Goal: Task Accomplishment & Management: Manage account settings

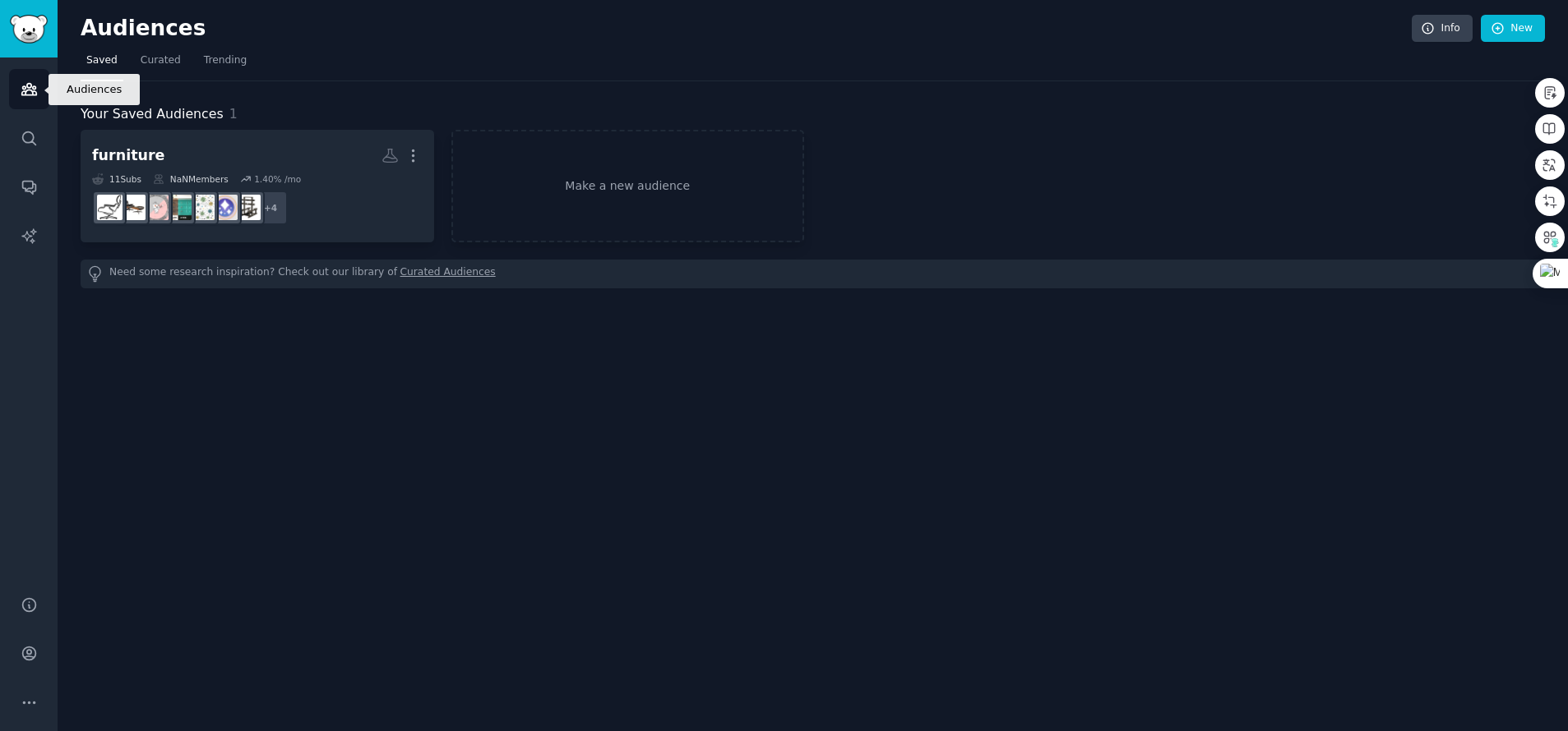
click at [25, 85] on icon "Sidebar" at bounding box center [28, 90] width 15 height 12
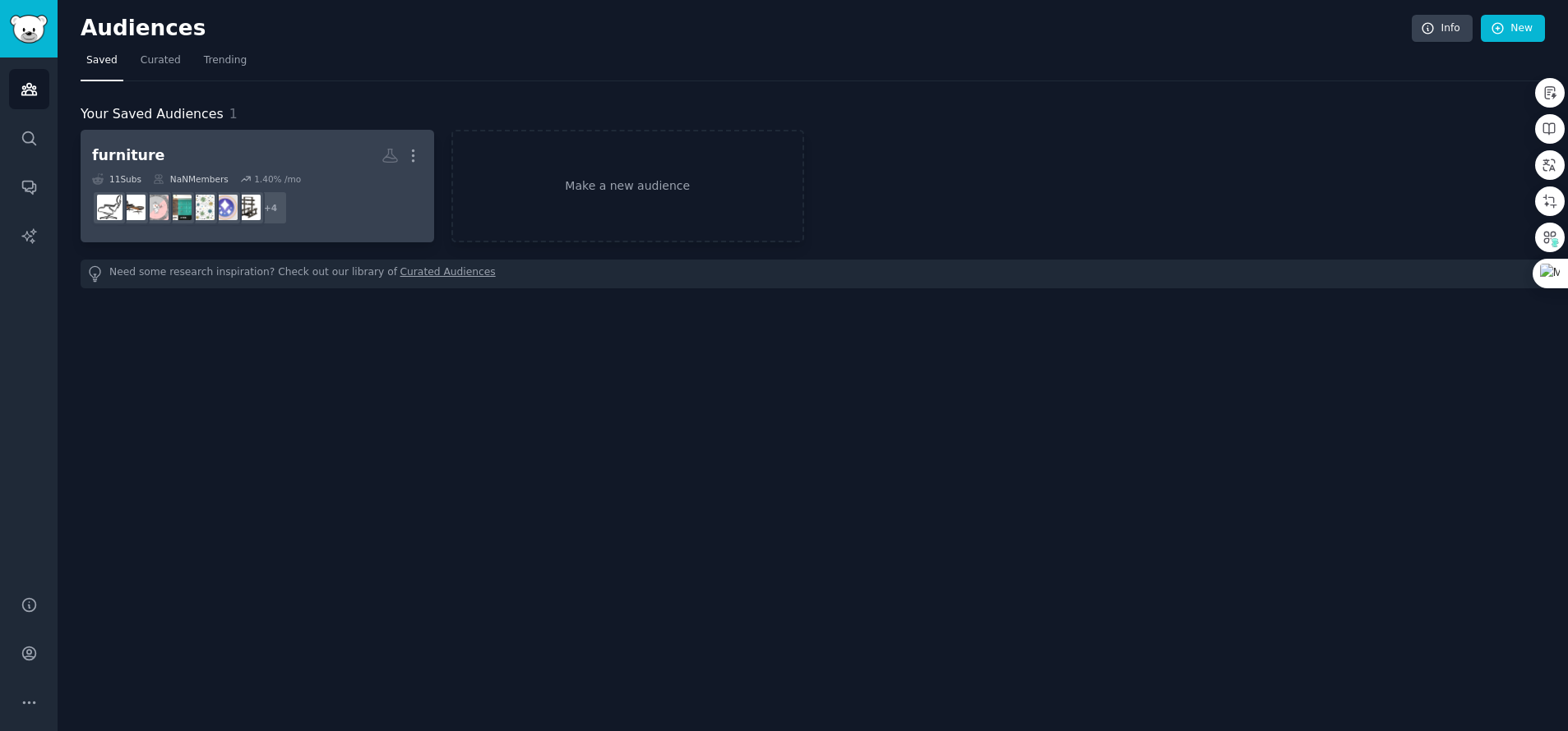
click at [135, 153] on div "furniture" at bounding box center [128, 156] width 72 height 20
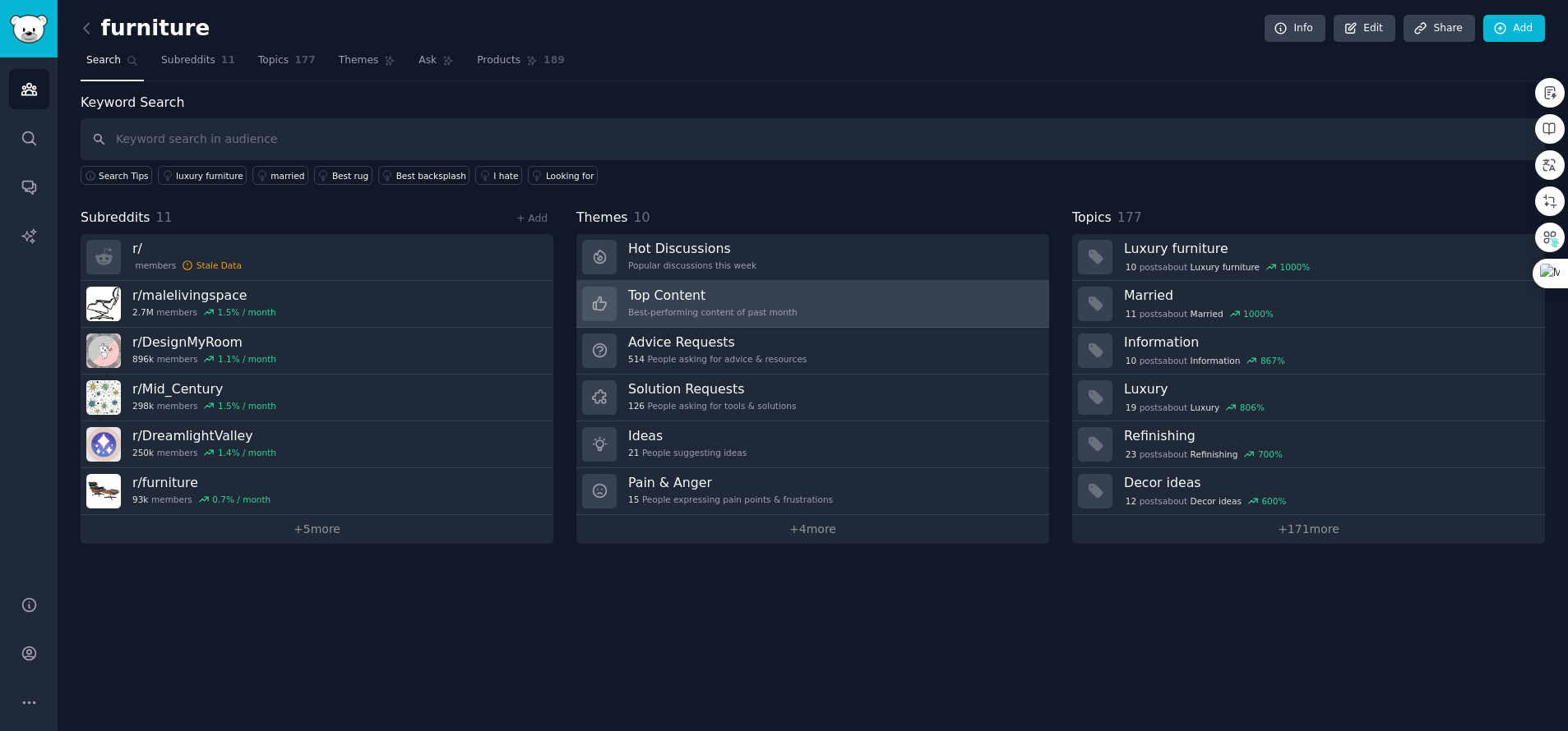
click at [708, 288] on h3 "Top Content" at bounding box center [712, 295] width 169 height 17
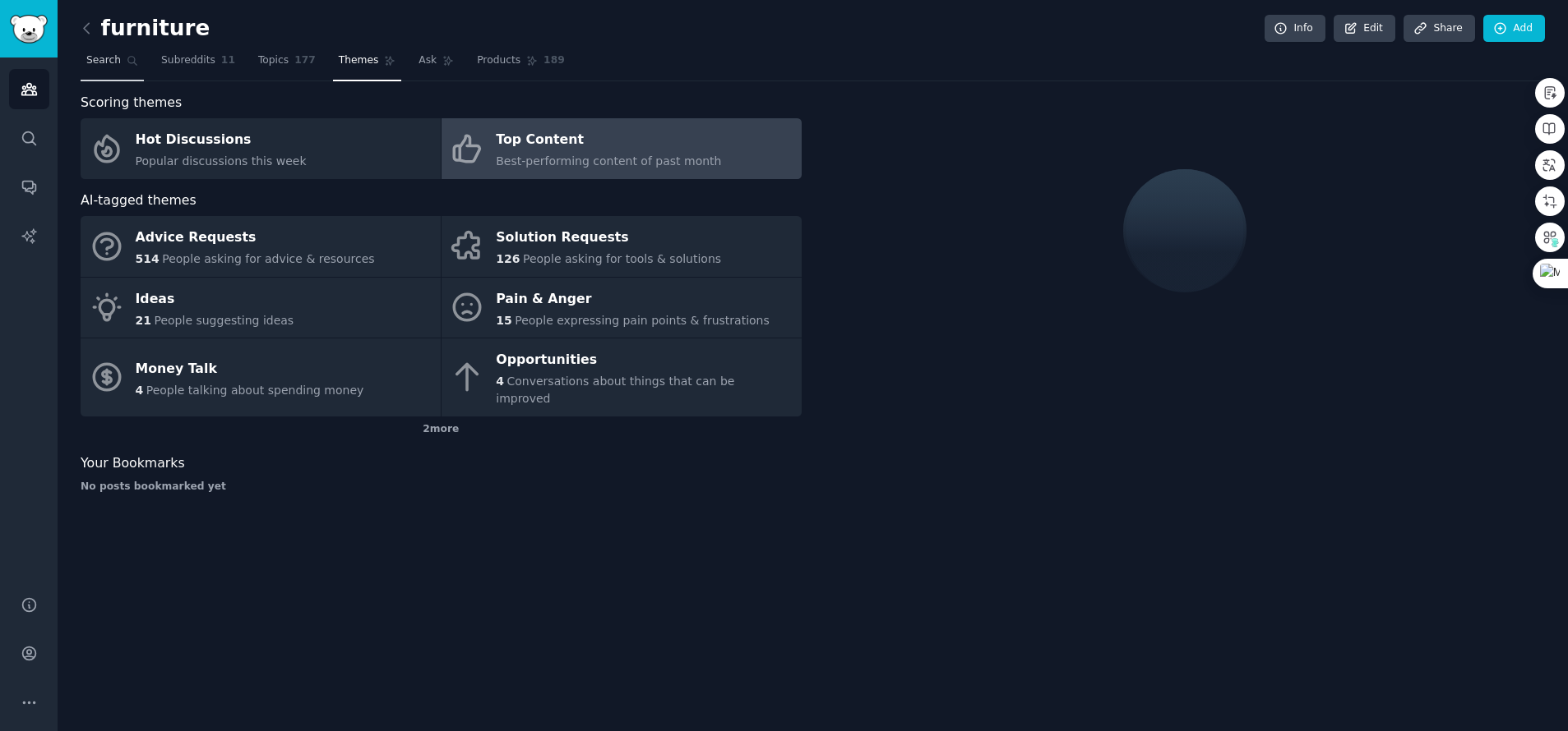
click at [110, 55] on span "Search" at bounding box center [103, 60] width 35 height 15
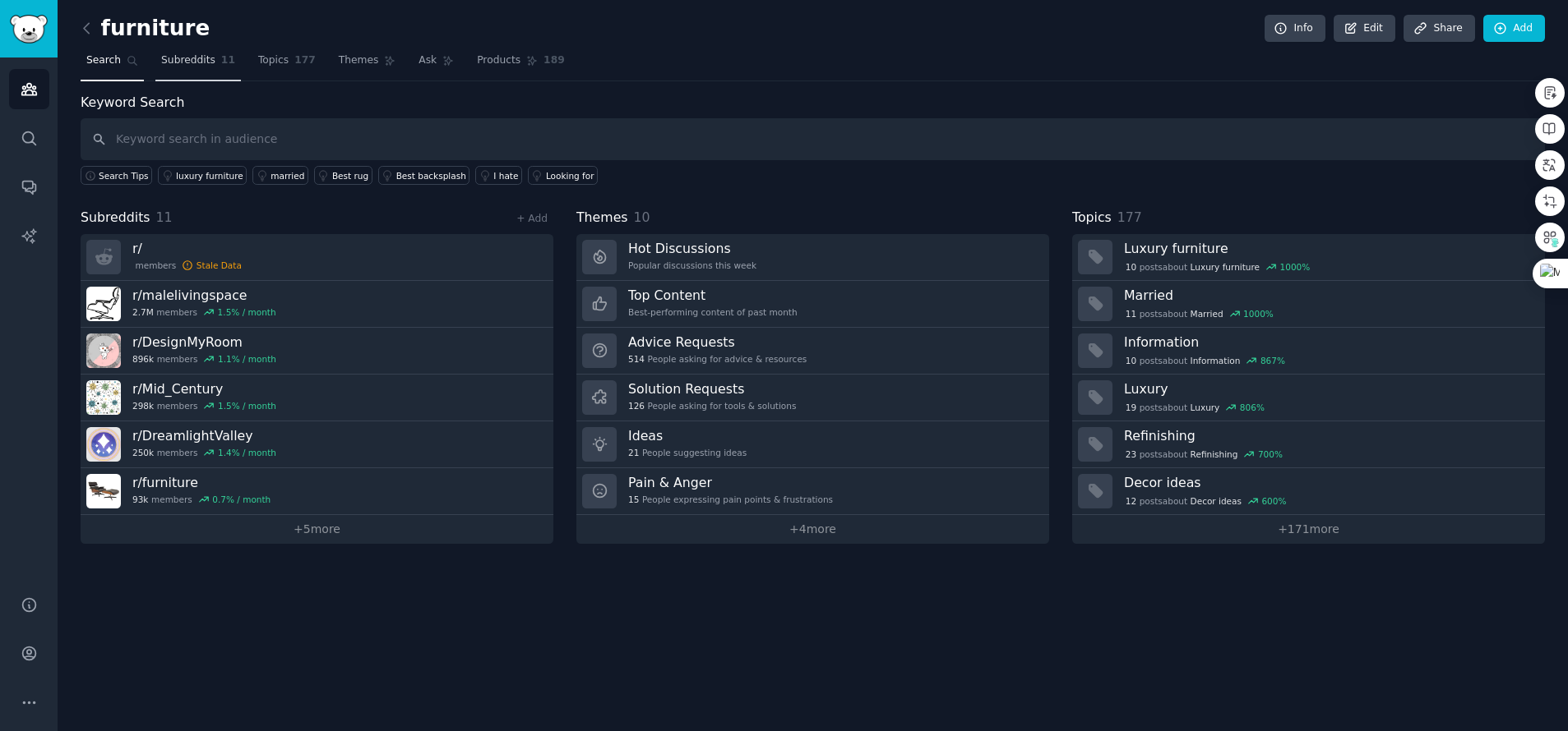
click at [181, 59] on span "Subreddits" at bounding box center [188, 60] width 54 height 15
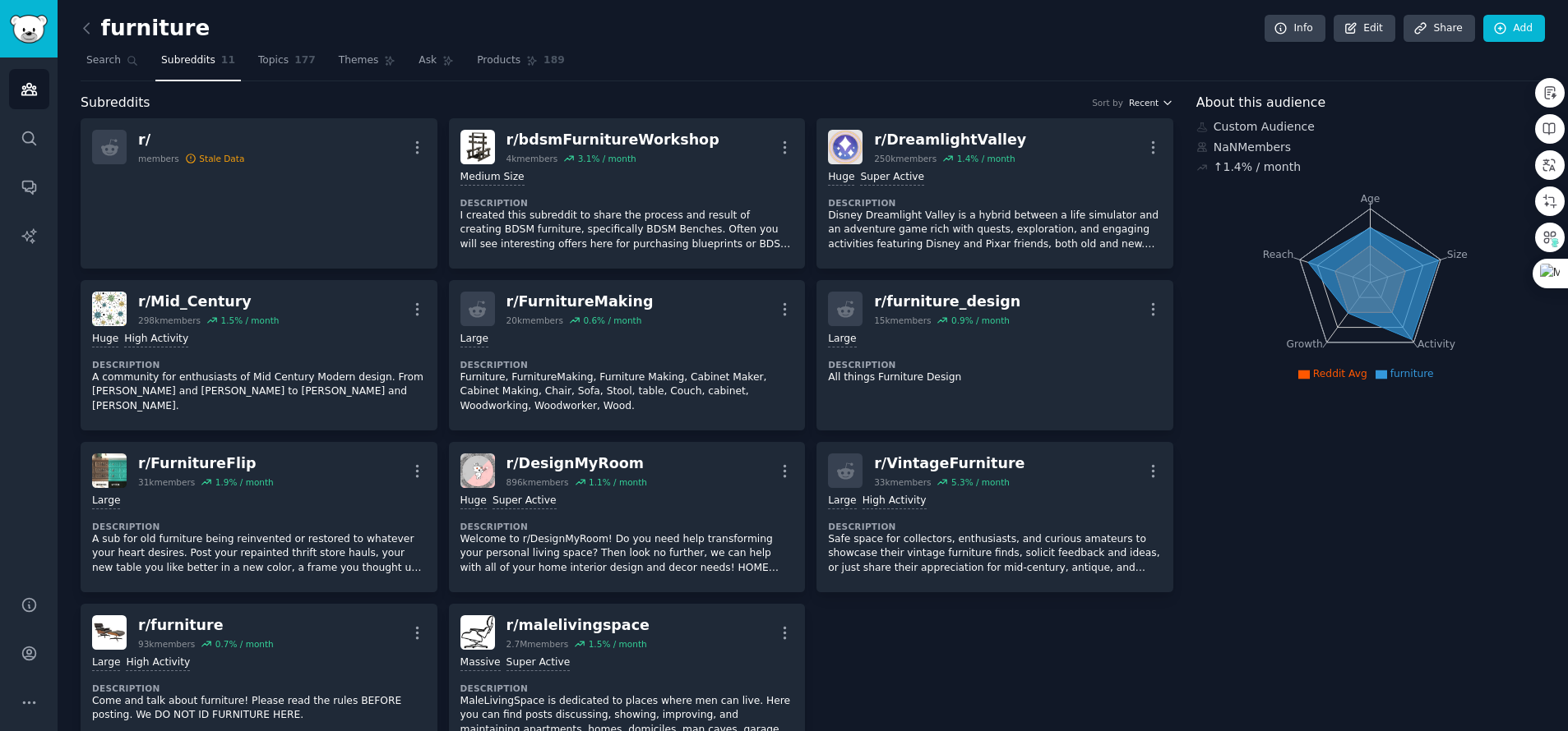
click at [1163, 97] on icon "button" at bounding box center [1167, 102] width 12 height 12
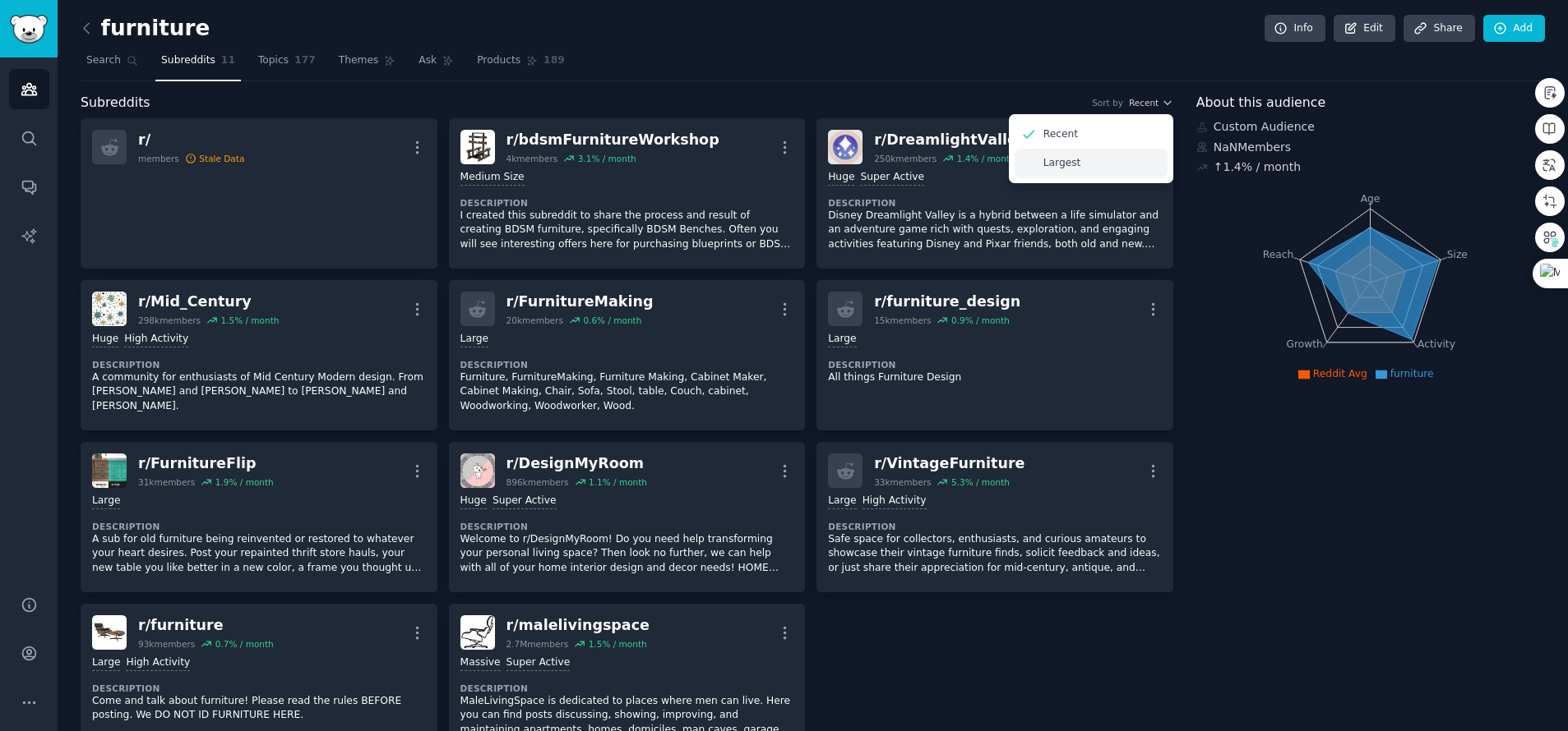
click at [1079, 159] on div "Largest" at bounding box center [1090, 163] width 153 height 28
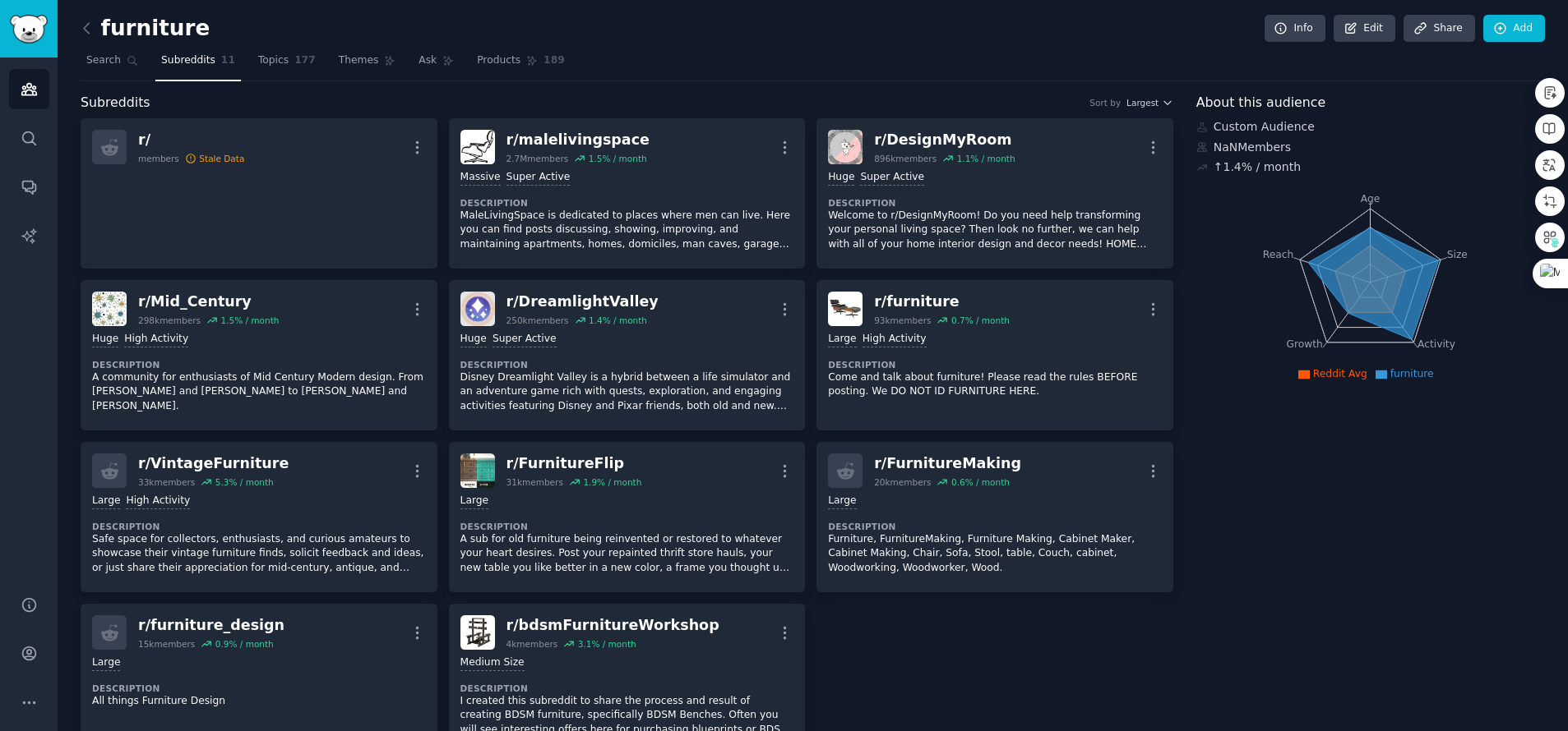
drag, startPoint x: 989, startPoint y: 141, endPoint x: 815, endPoint y: 1, distance: 223.3
click at [89, 23] on icon at bounding box center [86, 28] width 17 height 17
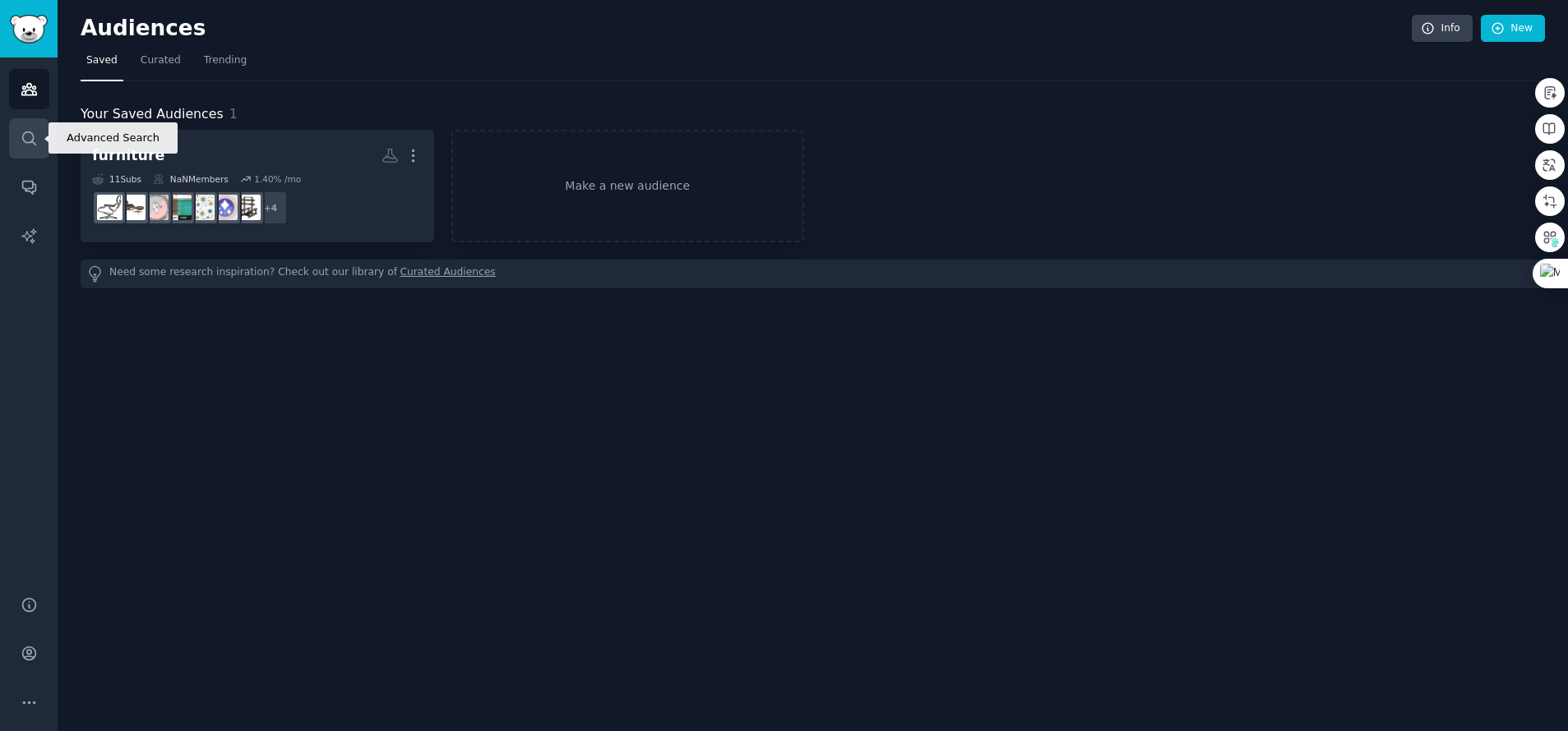
click at [28, 142] on icon "Sidebar" at bounding box center [28, 138] width 13 height 13
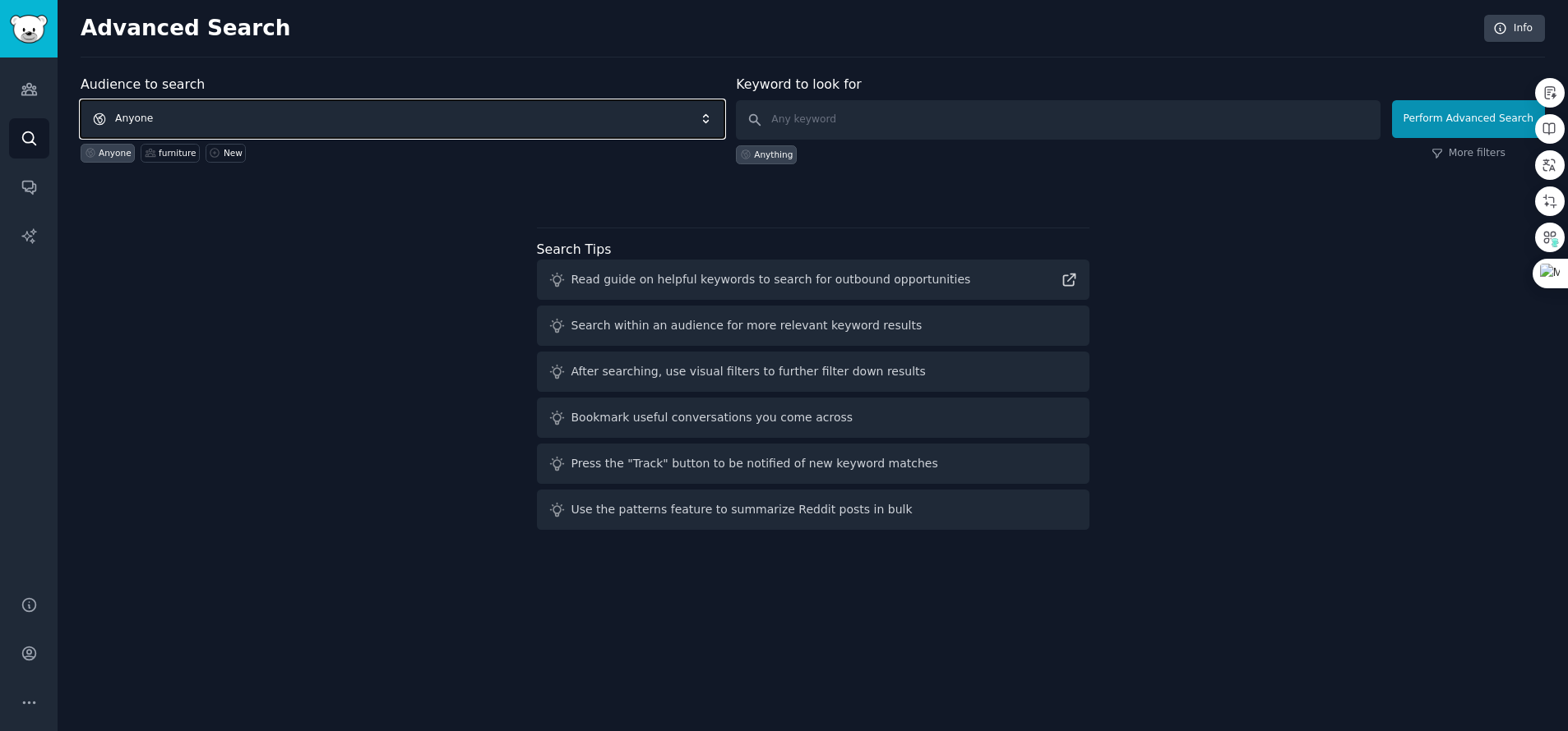
click at [135, 120] on span "Anyone" at bounding box center [402, 119] width 643 height 38
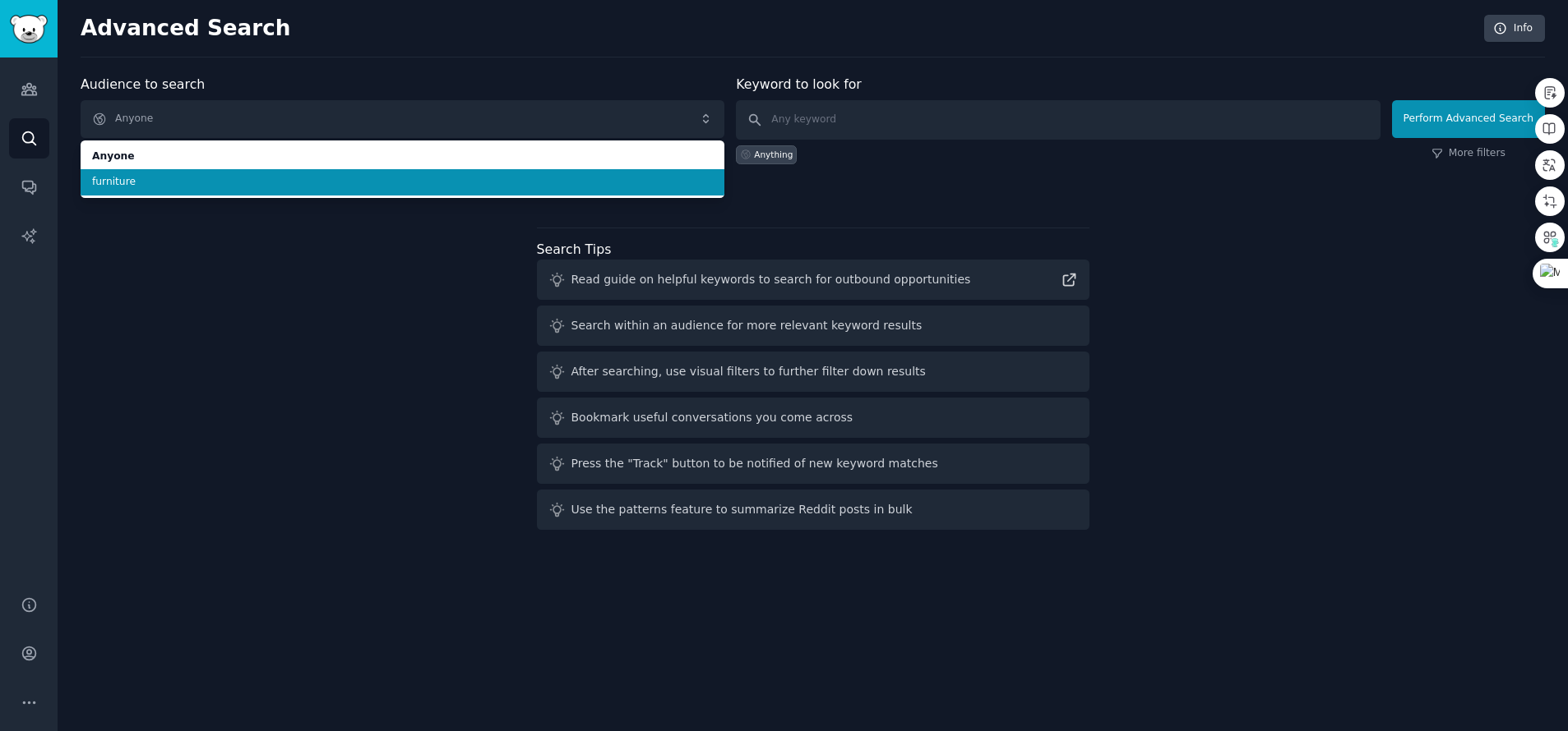
click at [124, 182] on span "furniture" at bounding box center [403, 182] width 621 height 15
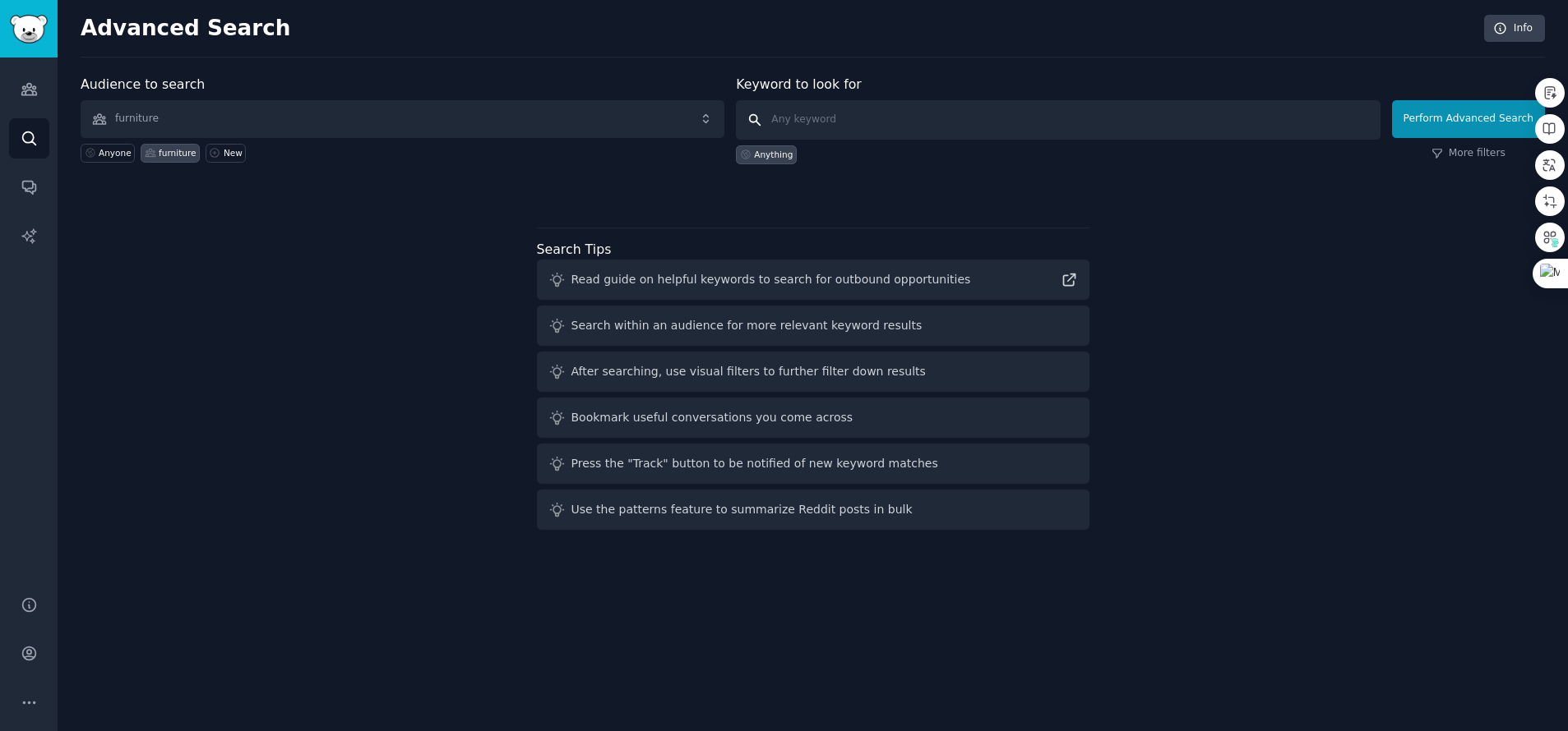
click button "Perform Advanced Search" at bounding box center [1468, 119] width 153 height 38
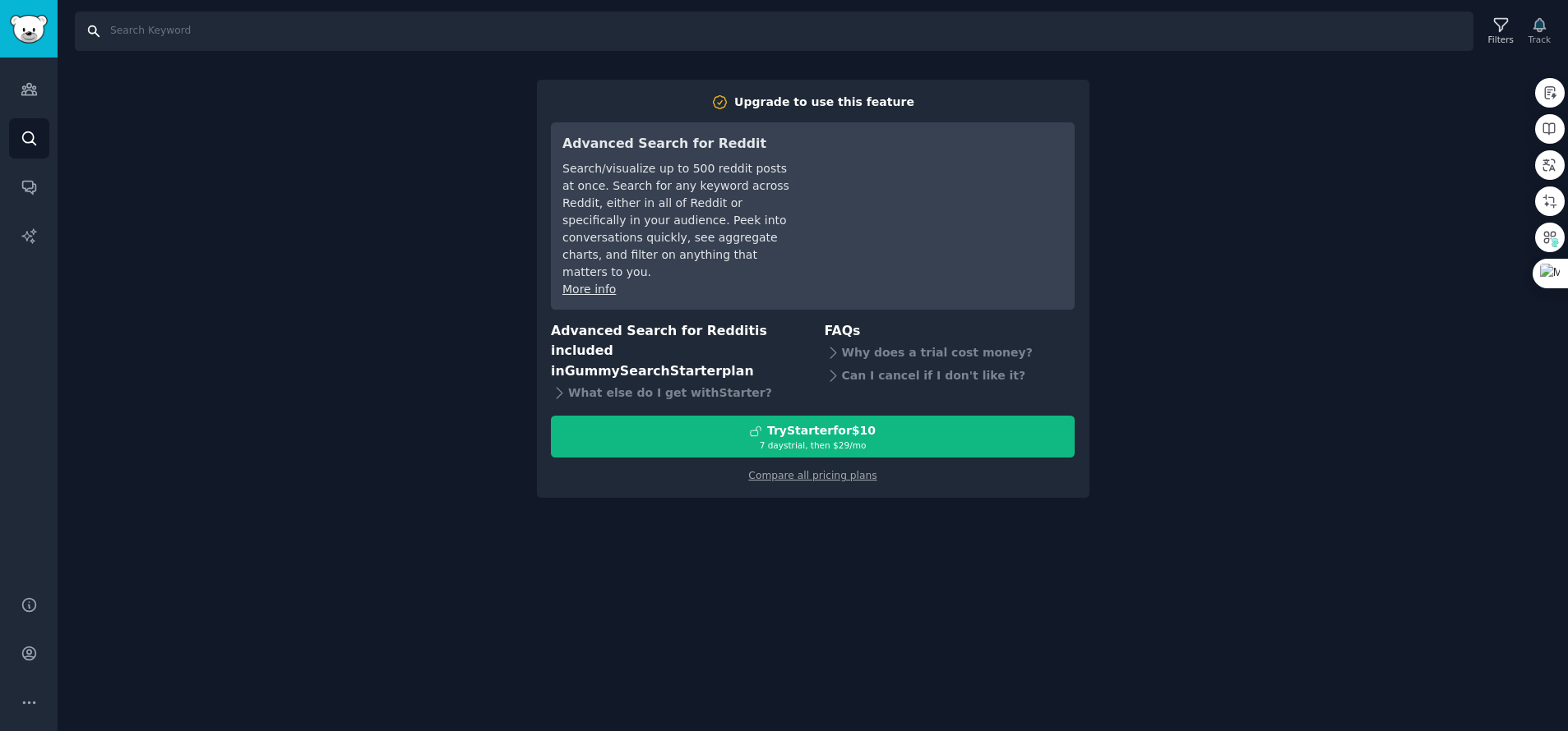
click at [103, 27] on input "Search" at bounding box center [774, 31] width 1399 height 39
click at [26, 91] on icon "Sidebar" at bounding box center [28, 90] width 15 height 12
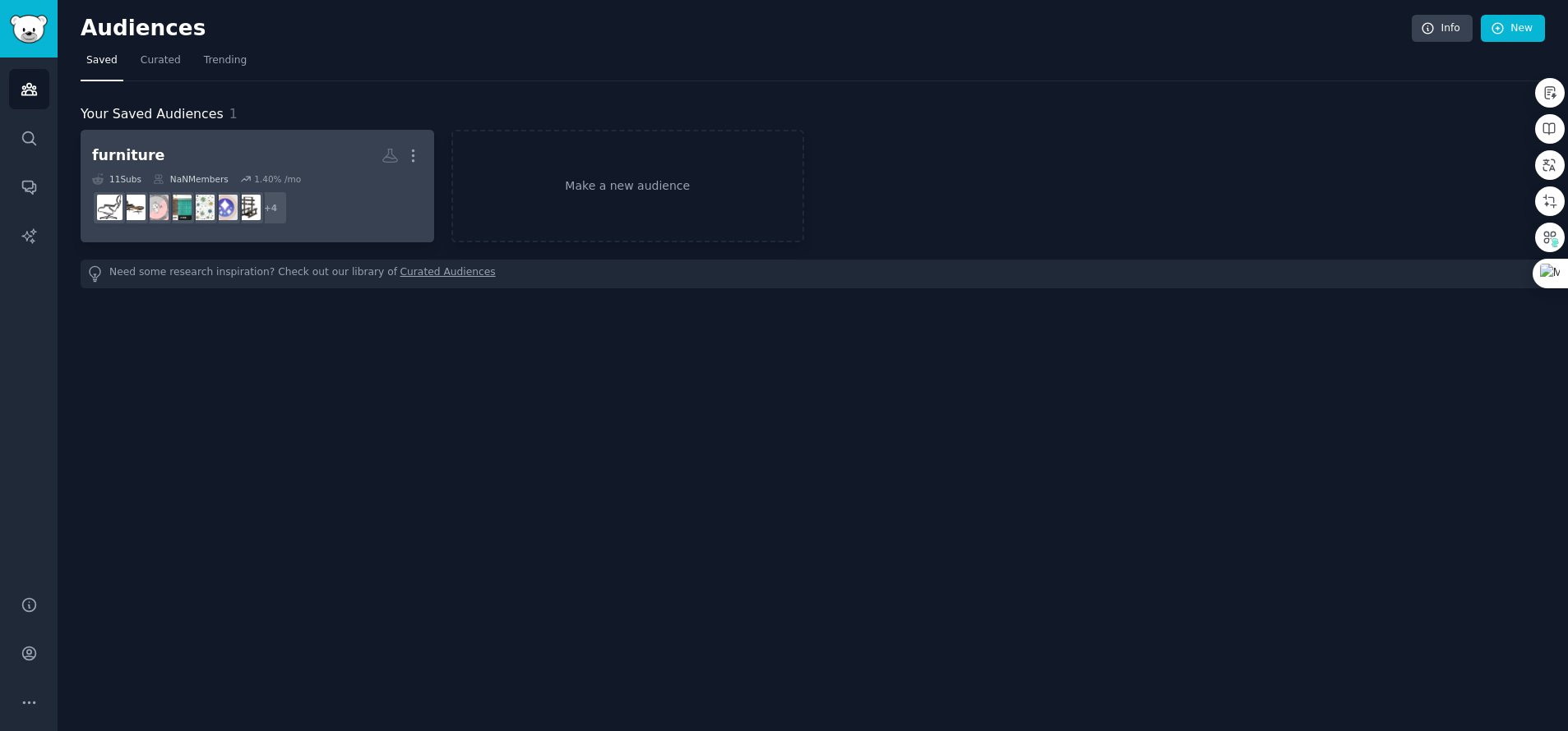
click at [128, 155] on div "furniture" at bounding box center [128, 156] width 72 height 20
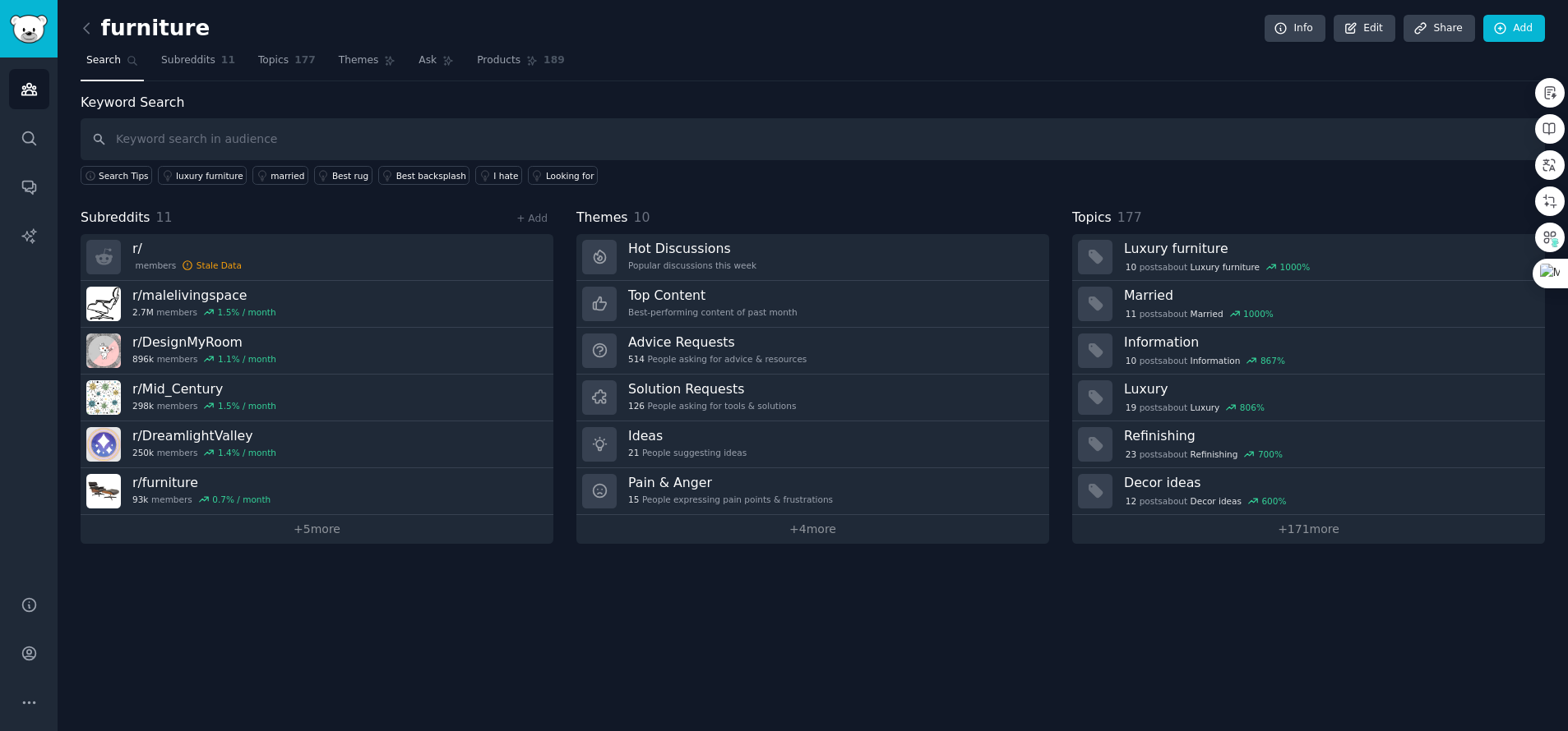
click at [217, 138] on input "text" at bounding box center [813, 139] width 1465 height 42
click at [214, 67] on link "Subreddits 11" at bounding box center [198, 64] width 85 height 34
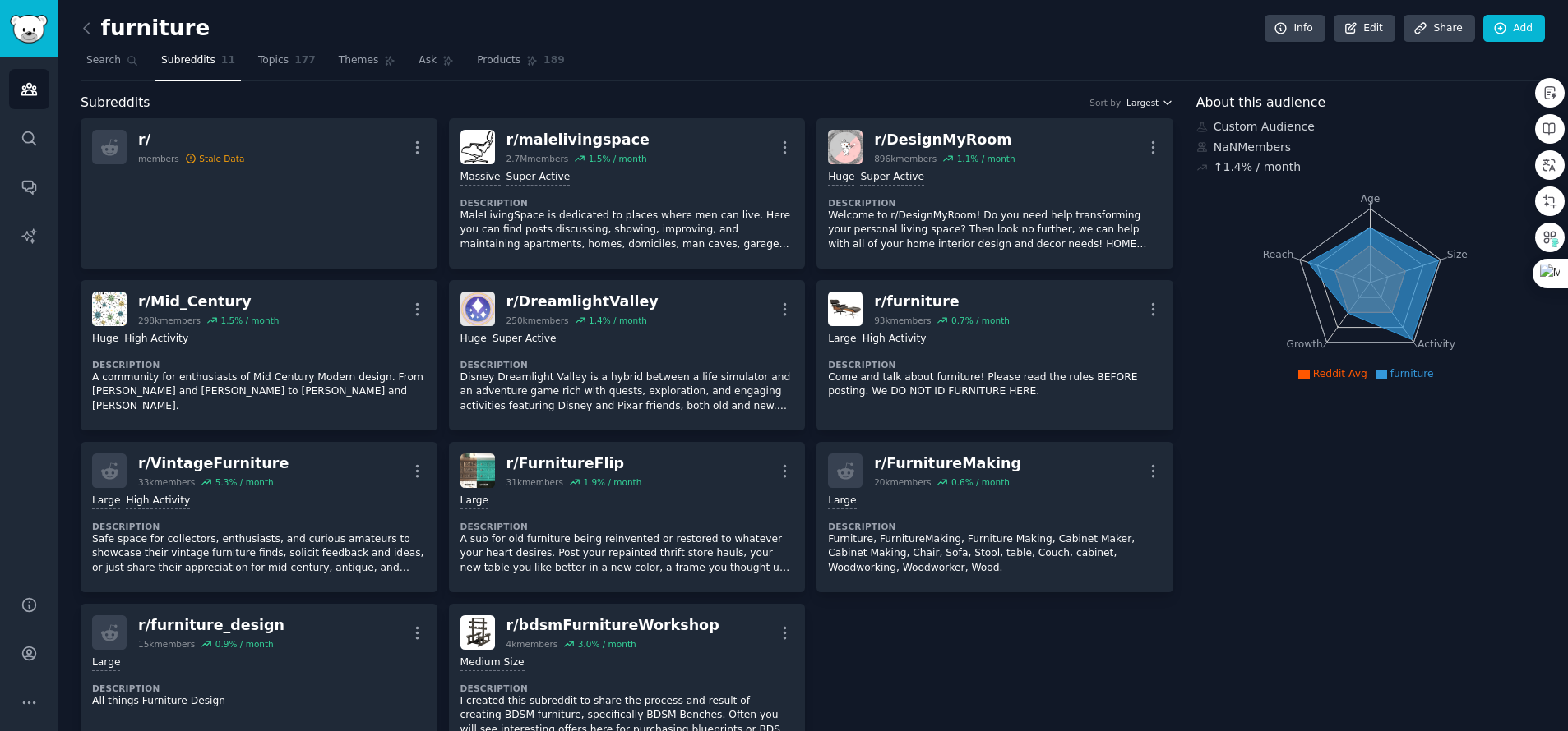
click at [1155, 104] on button "Largest" at bounding box center [1150, 102] width 47 height 12
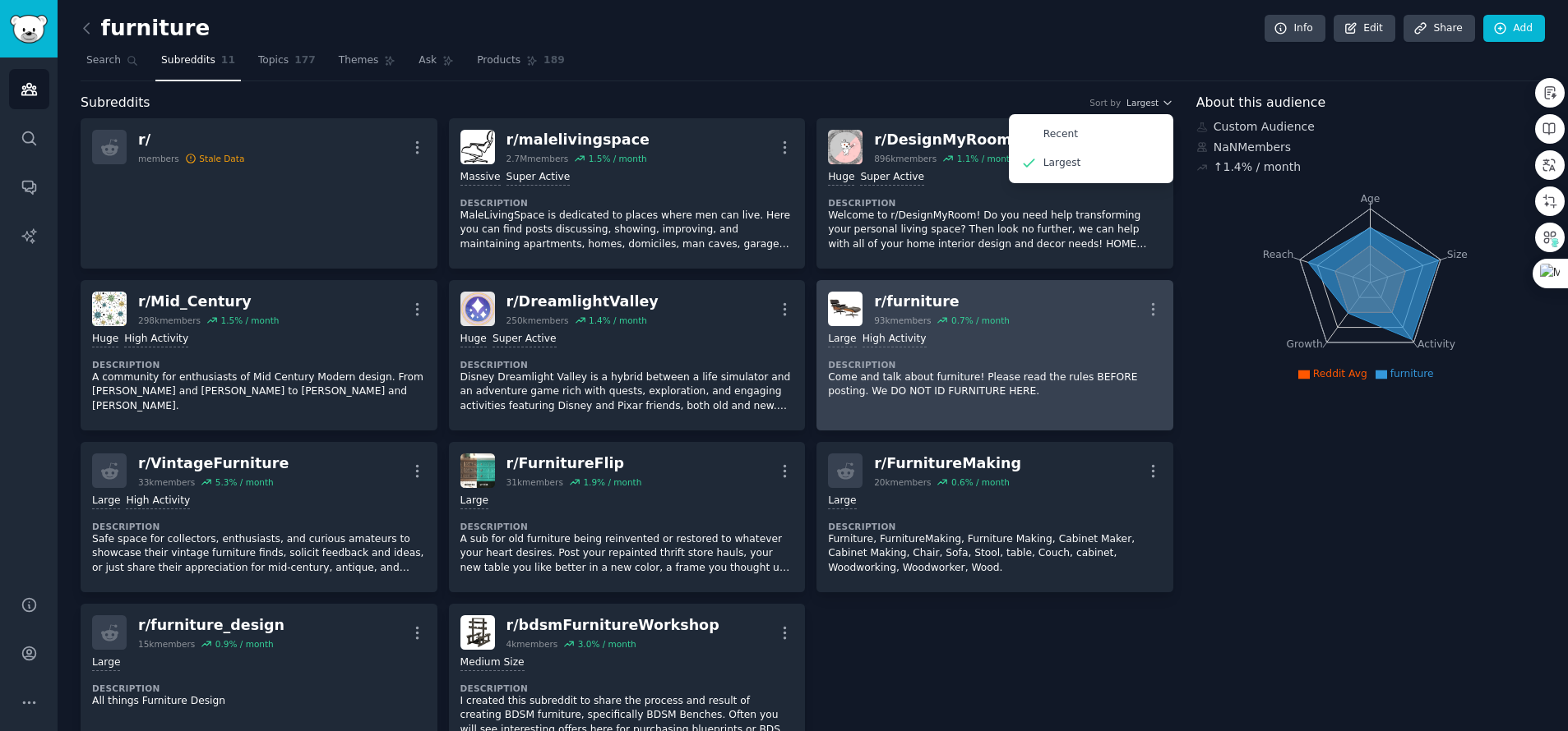
drag, startPoint x: 1271, startPoint y: 479, endPoint x: 1070, endPoint y: 417, distance: 210.3
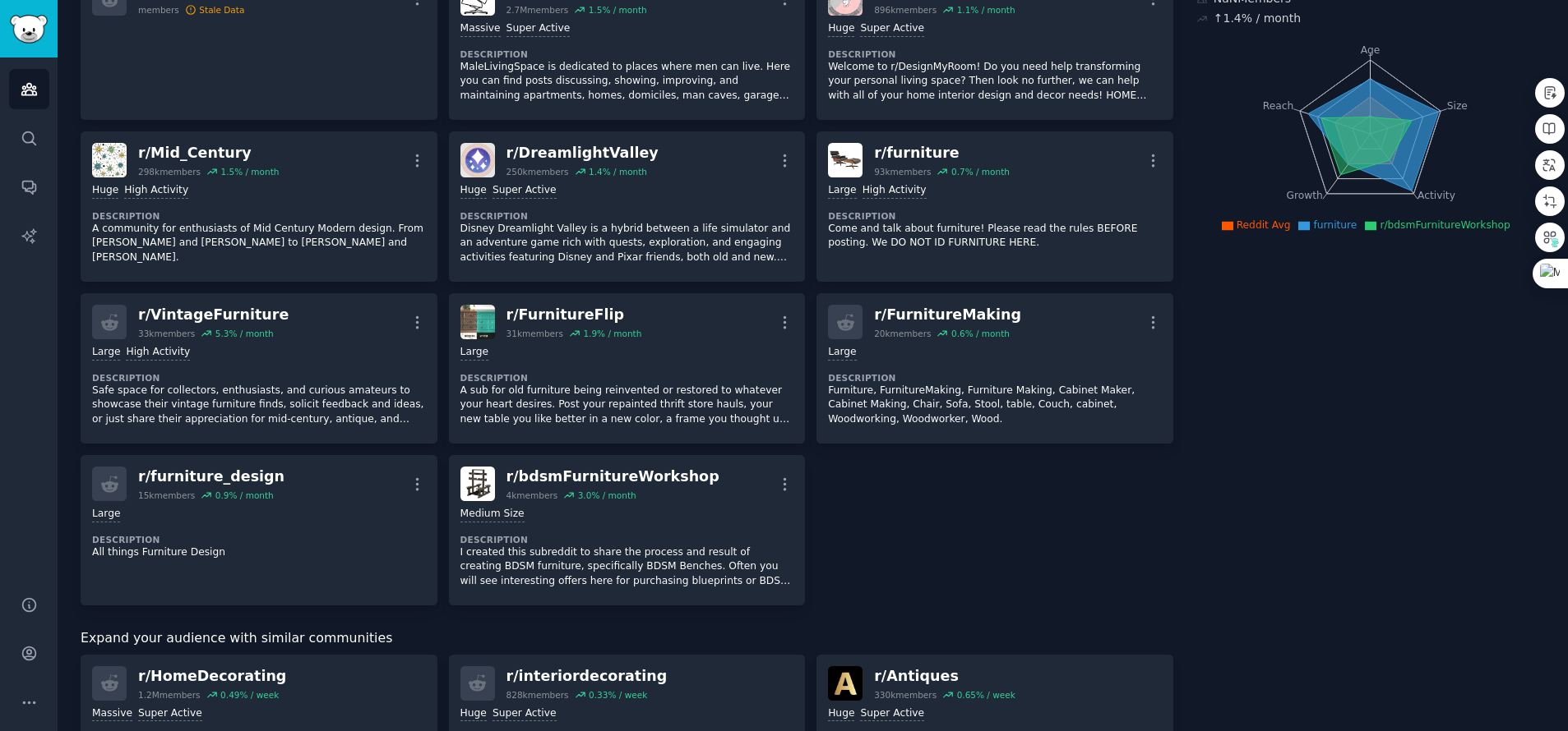
scroll to position [353, 0]
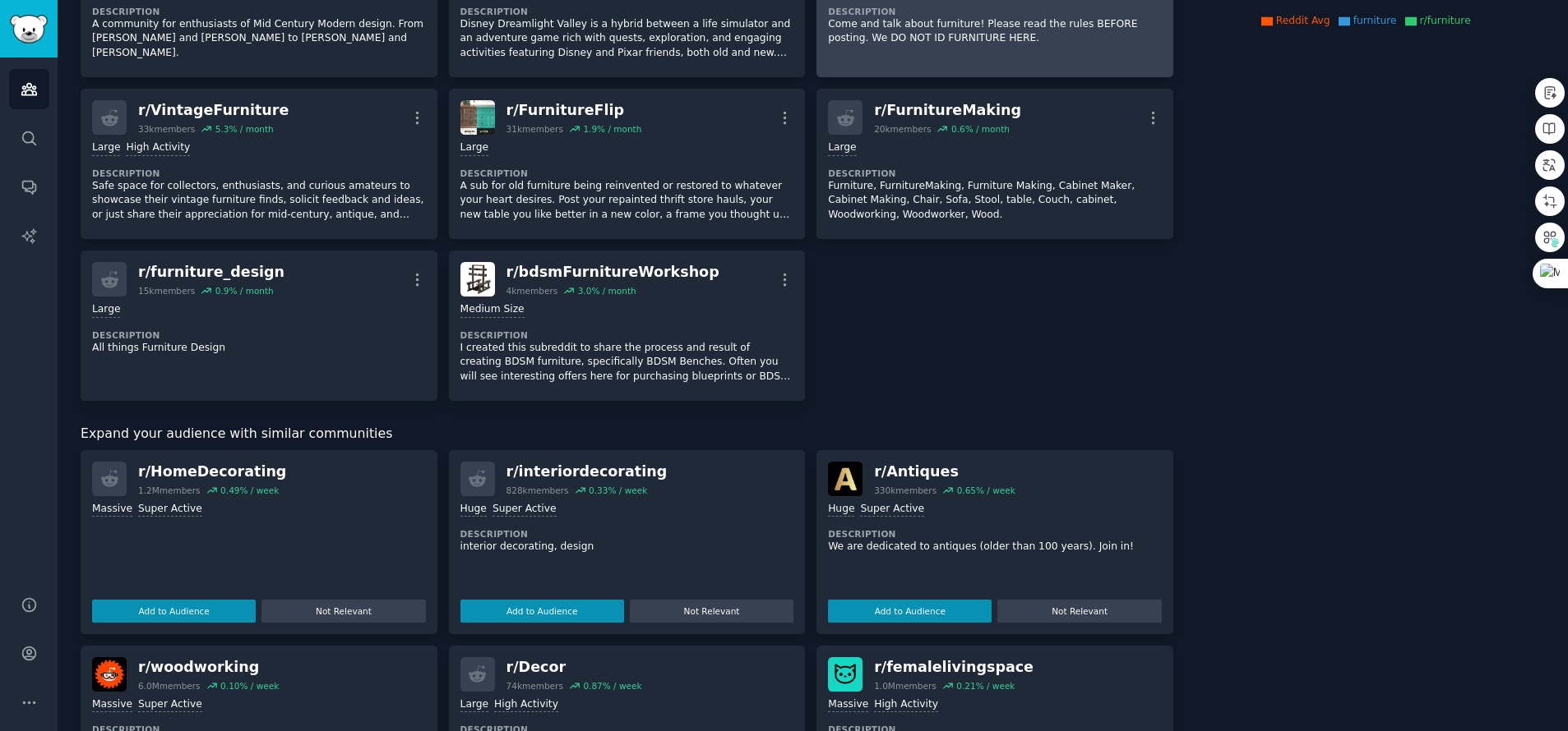
drag, startPoint x: 589, startPoint y: 492, endPoint x: 956, endPoint y: 1, distance: 613.0
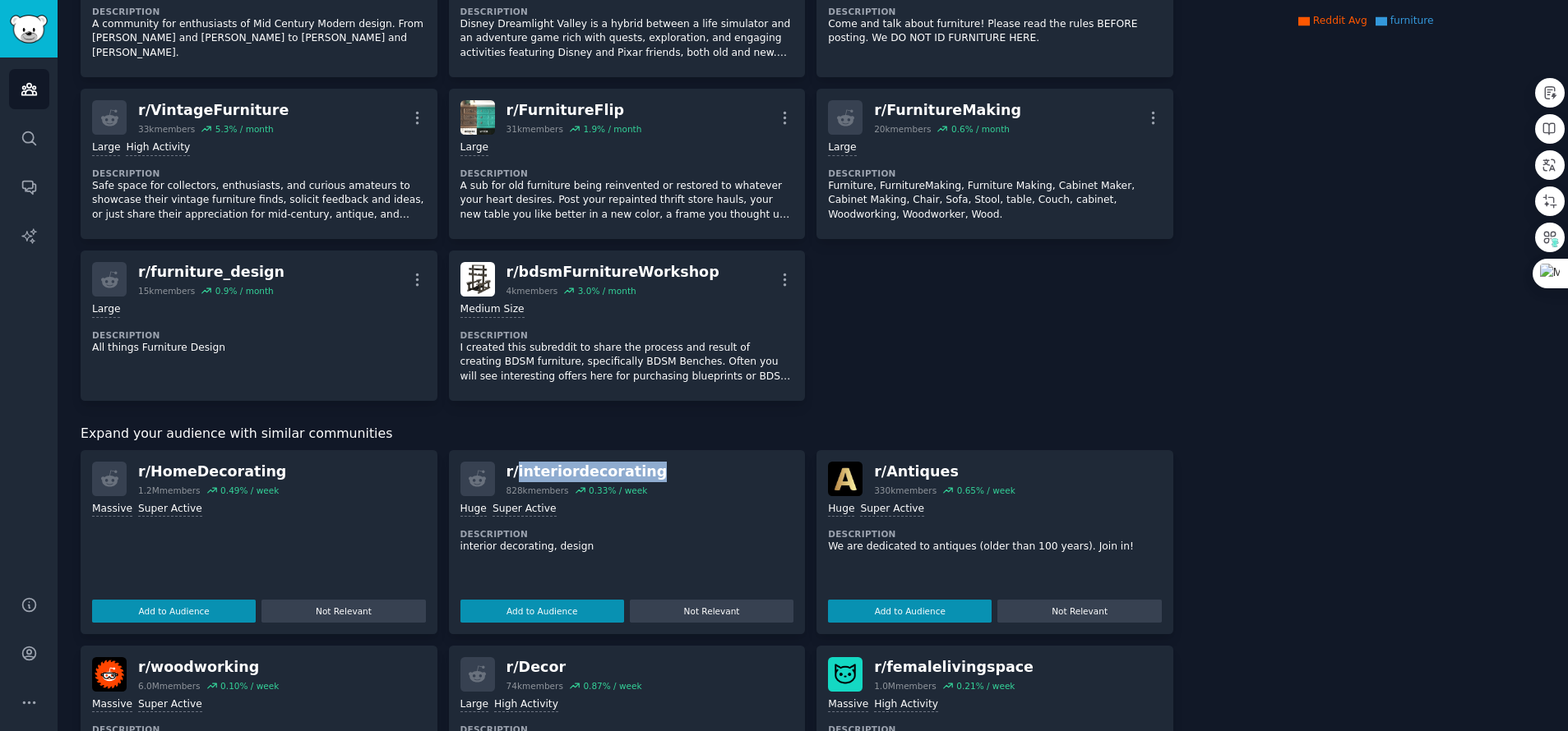
drag, startPoint x: 648, startPoint y: 470, endPoint x: 518, endPoint y: 467, distance: 130.0
click at [514, 469] on div "r/ interiordecorating 828k members 0.33 % / week" at bounding box center [627, 479] width 334 height 35
copy div "interiordecorating"
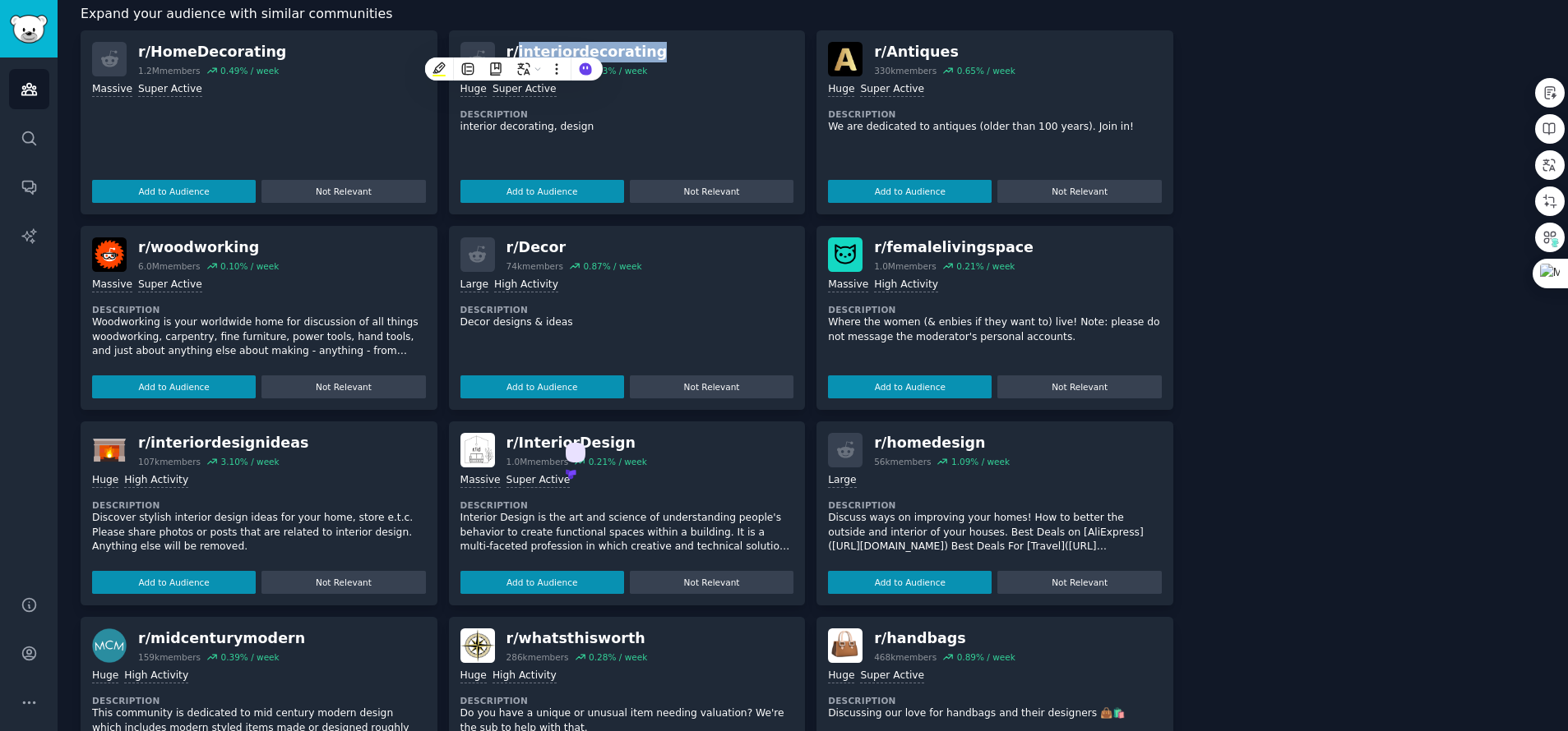
scroll to position [779, 0]
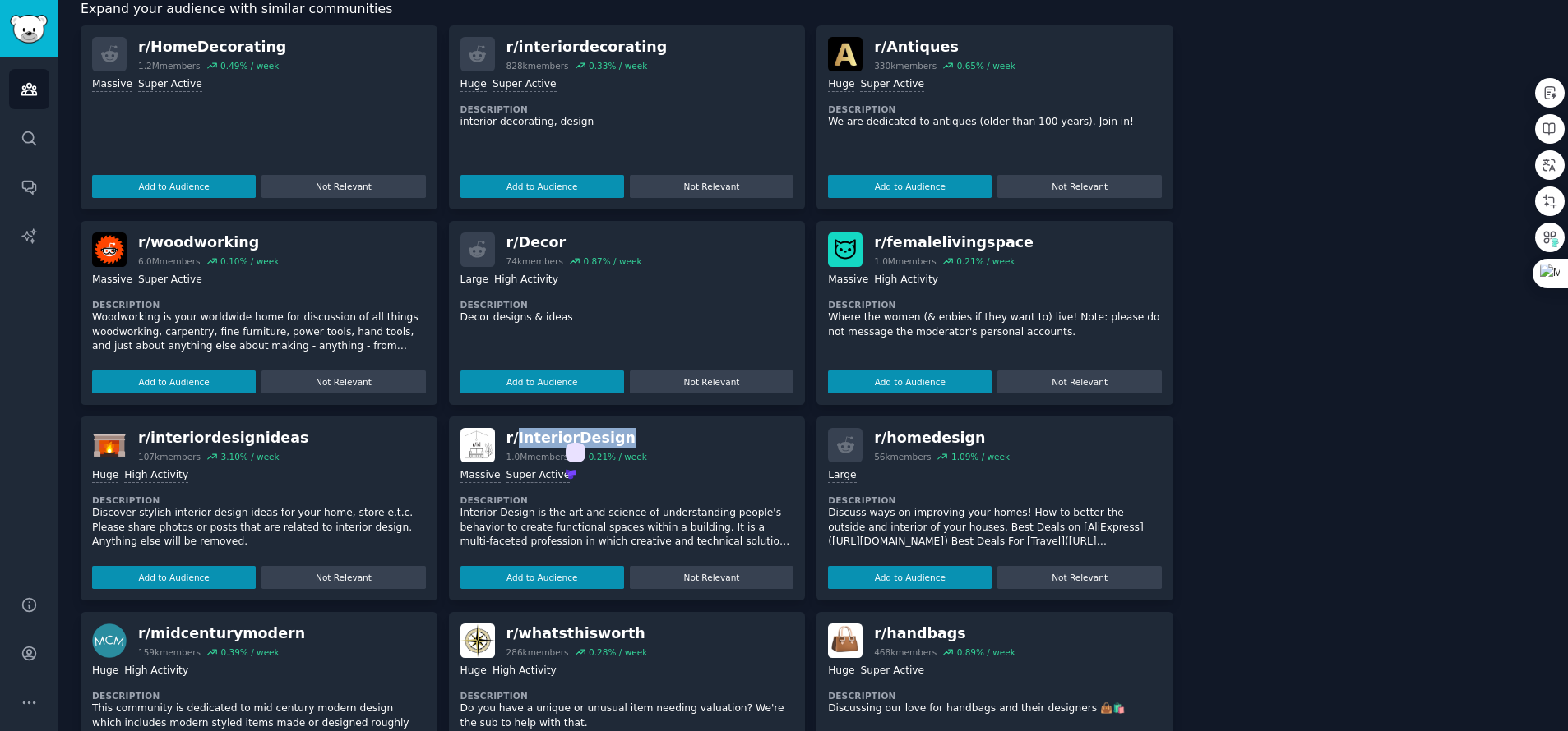
copy div "InteriorDesign"
drag, startPoint x: 621, startPoint y: 437, endPoint x: 514, endPoint y: 432, distance: 107.1
click at [514, 432] on div "r/ InteriorDesign" at bounding box center [577, 438] width 141 height 20
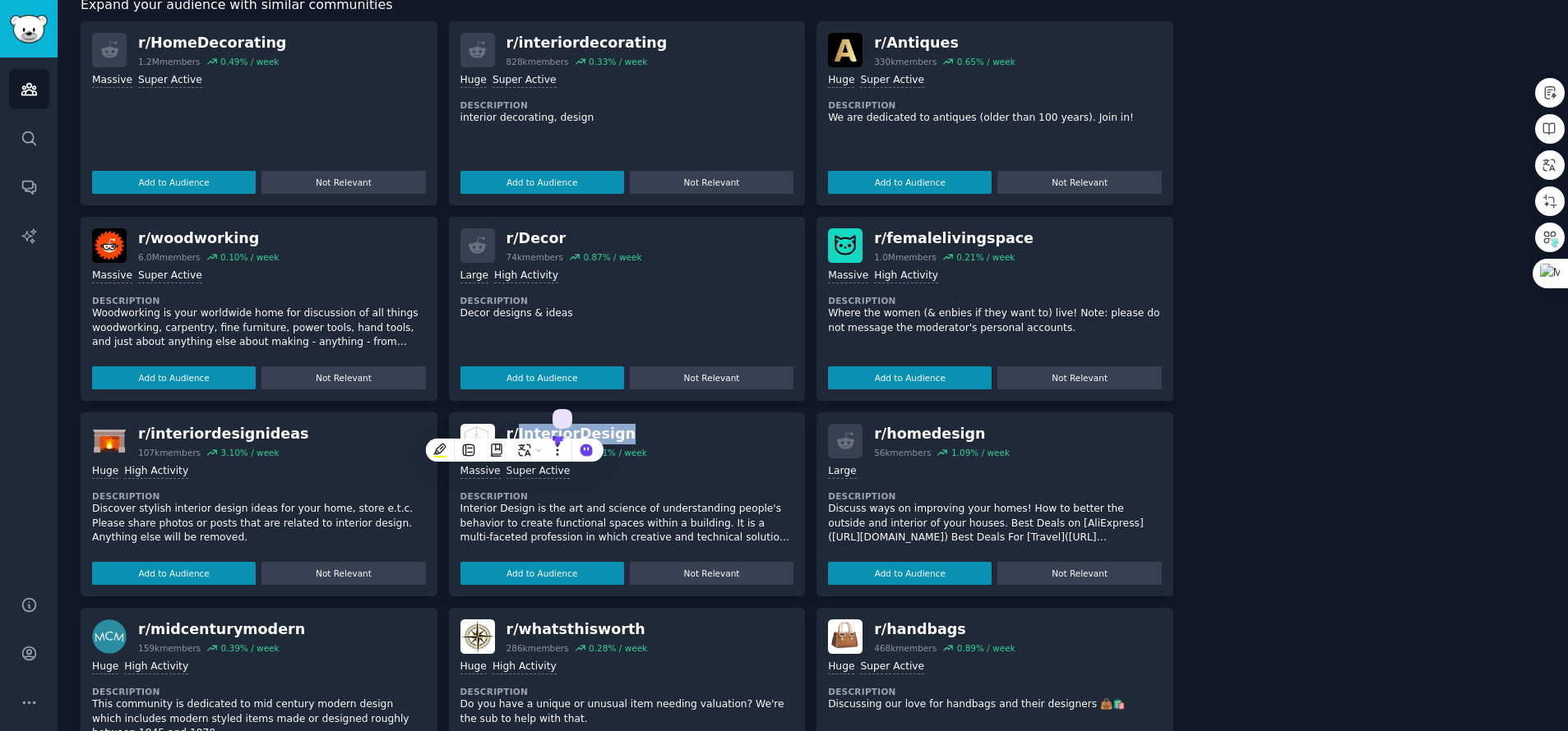
scroll to position [798, 0]
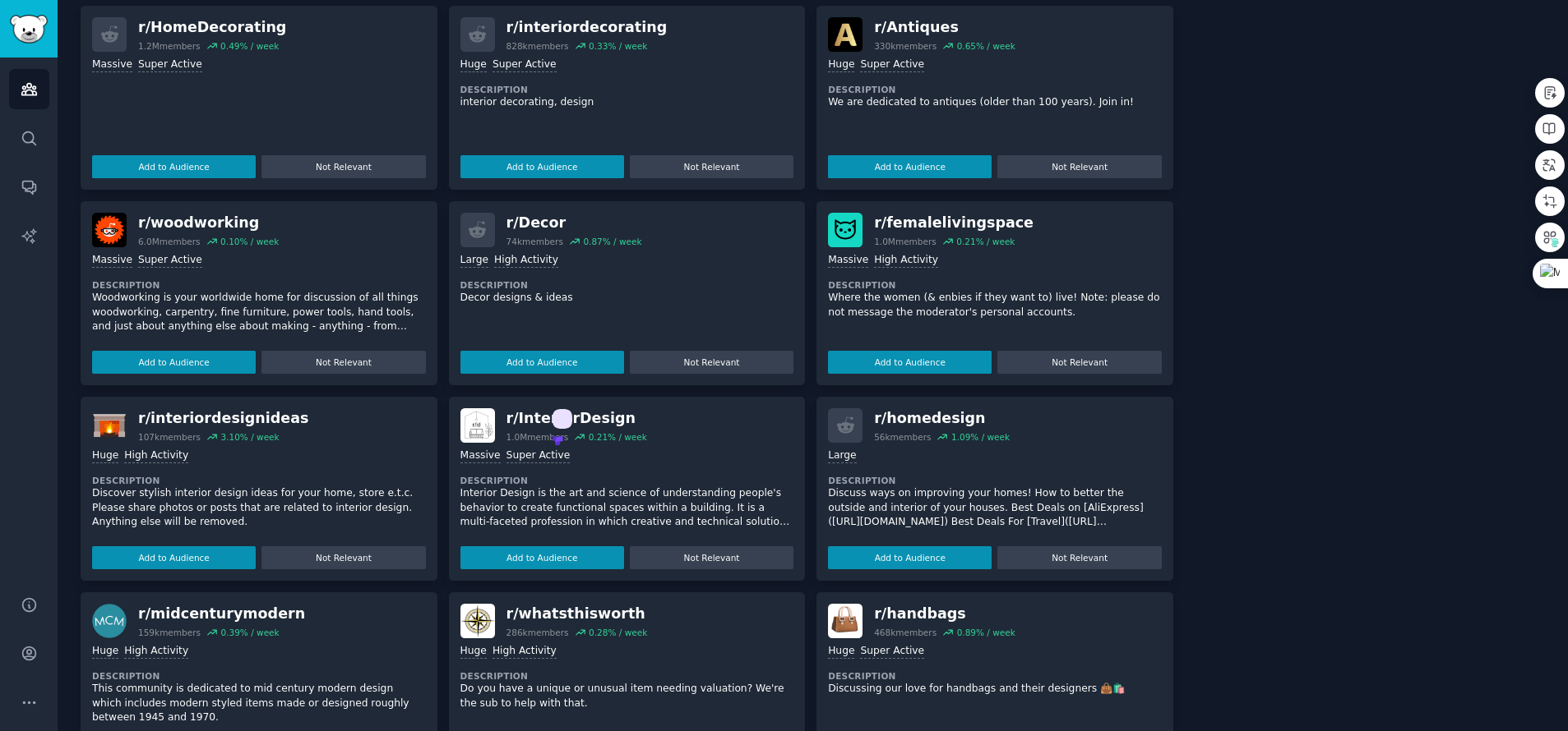
click at [721, 422] on div "r/ InteriorDesign 1.0M members 0.21 % / week" at bounding box center [627, 425] width 334 height 35
drag, startPoint x: 281, startPoint y: 424, endPoint x: 148, endPoint y: 416, distance: 133.2
click at [148, 416] on div "r/ interiordesignideas 107k members 3.10 % / week" at bounding box center [259, 425] width 334 height 35
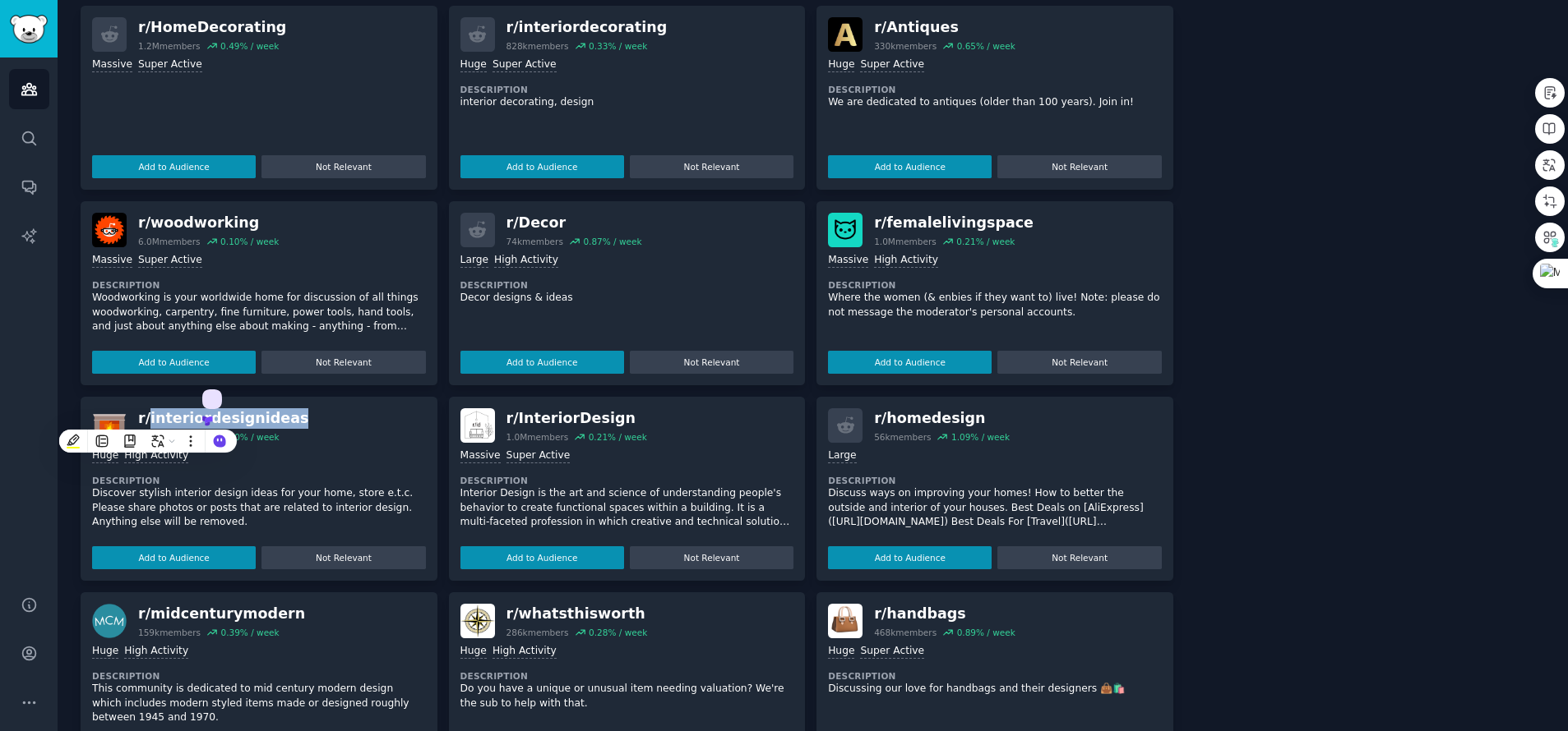
copy div "interiordesignideas"
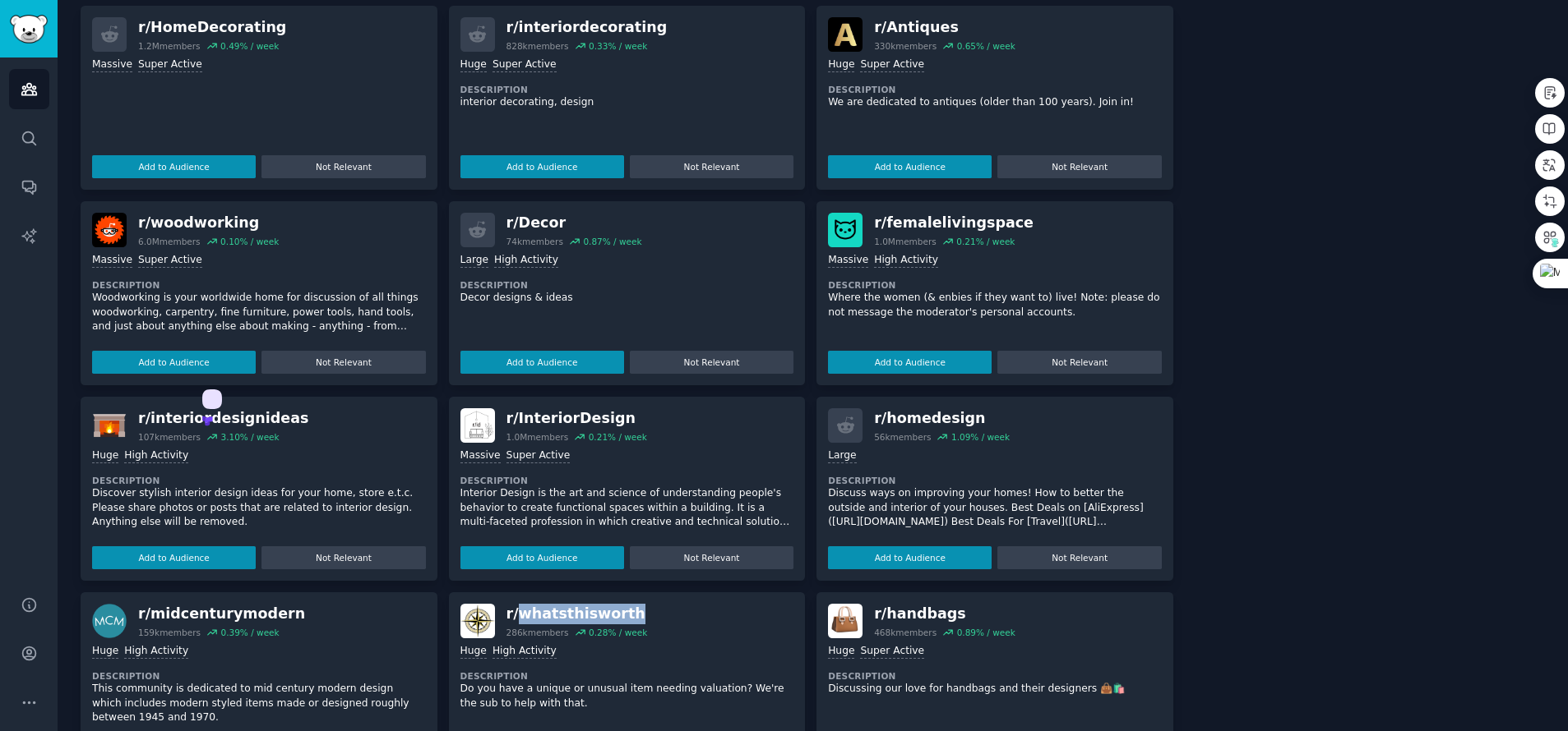
drag, startPoint x: 623, startPoint y: 609, endPoint x: 519, endPoint y: 609, distance: 104.0
click at [519, 609] on div "r/ whatsthisworth" at bounding box center [577, 614] width 141 height 20
copy div "whatsthisworth"
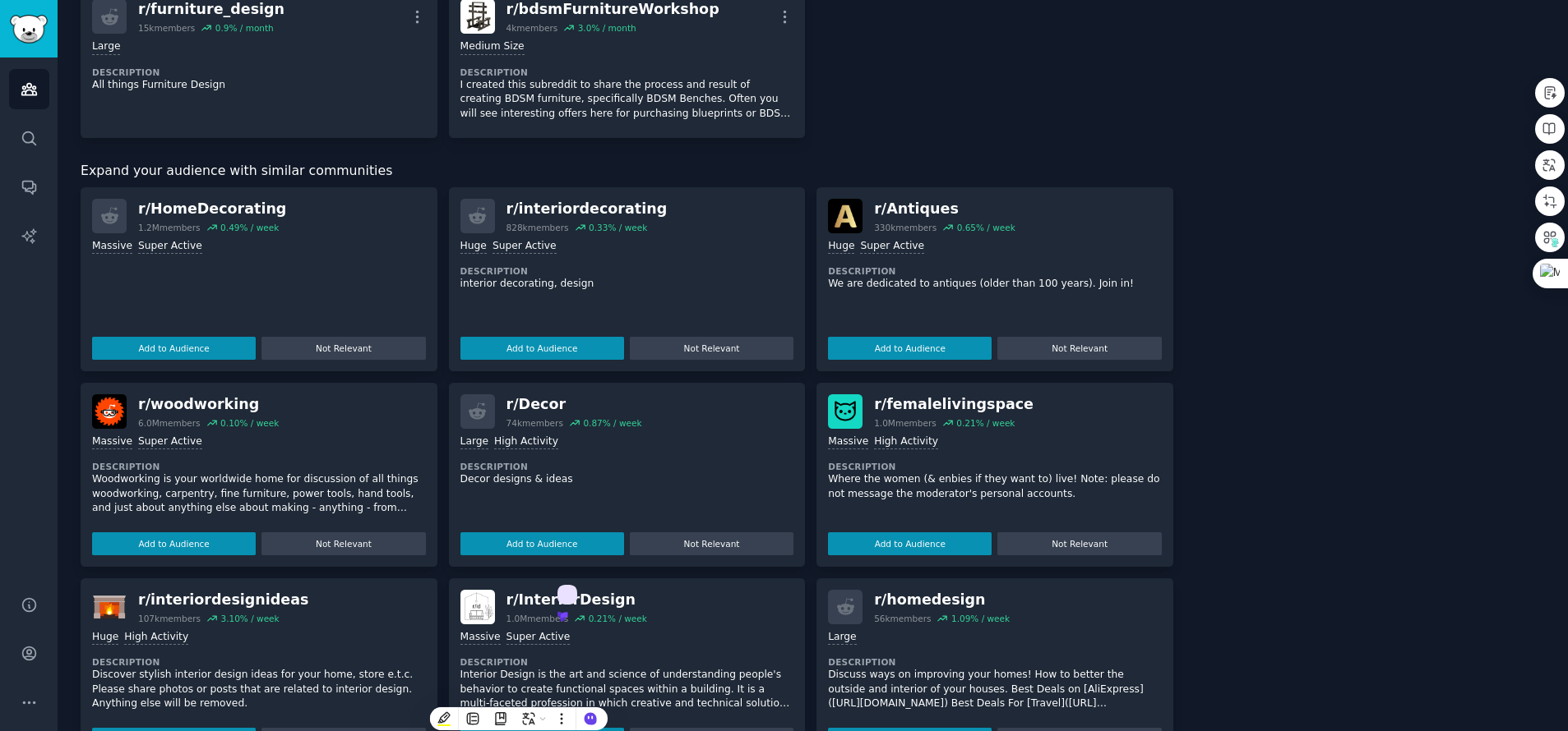
scroll to position [516, 0]
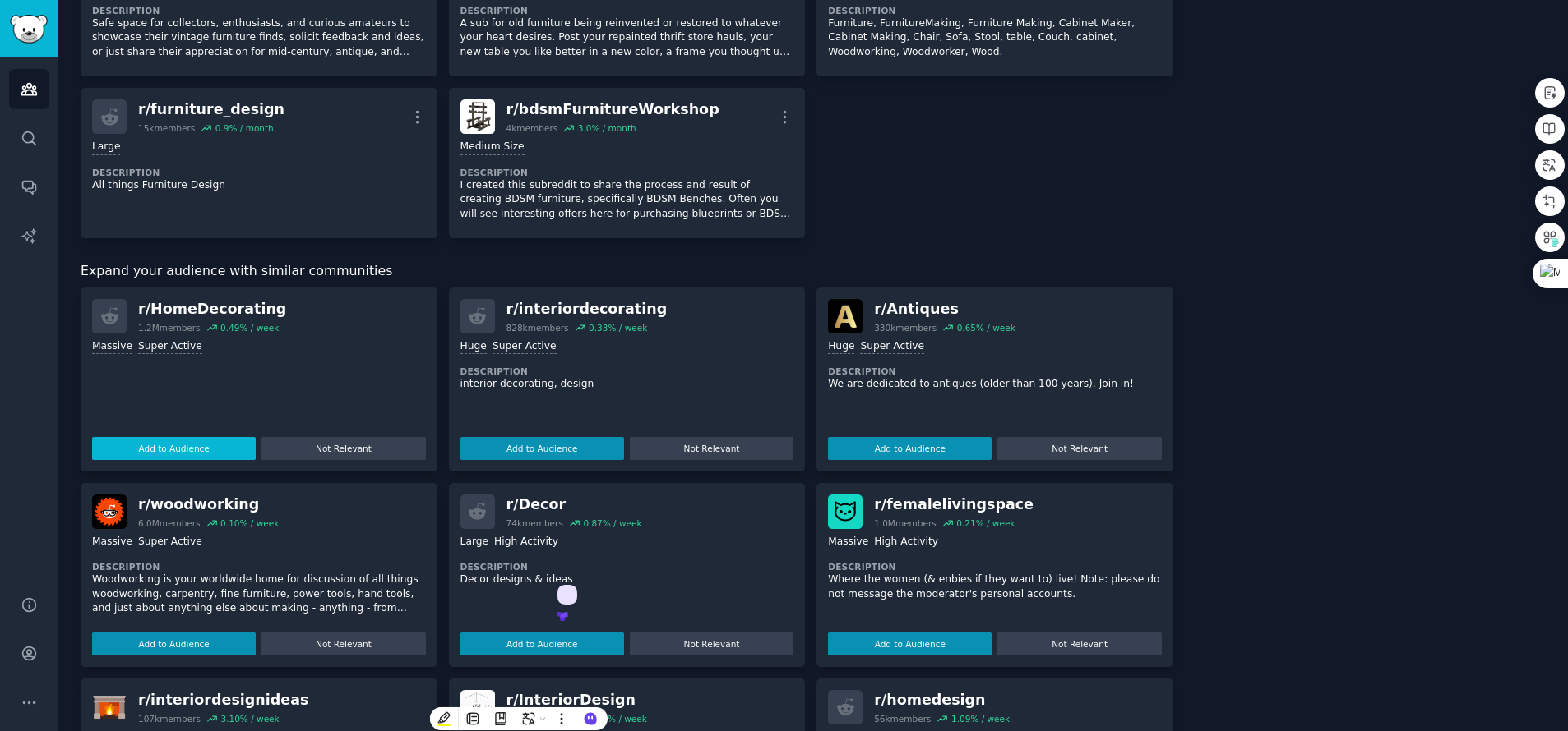
click at [198, 453] on button "Add to Audience" at bounding box center [174, 448] width 164 height 23
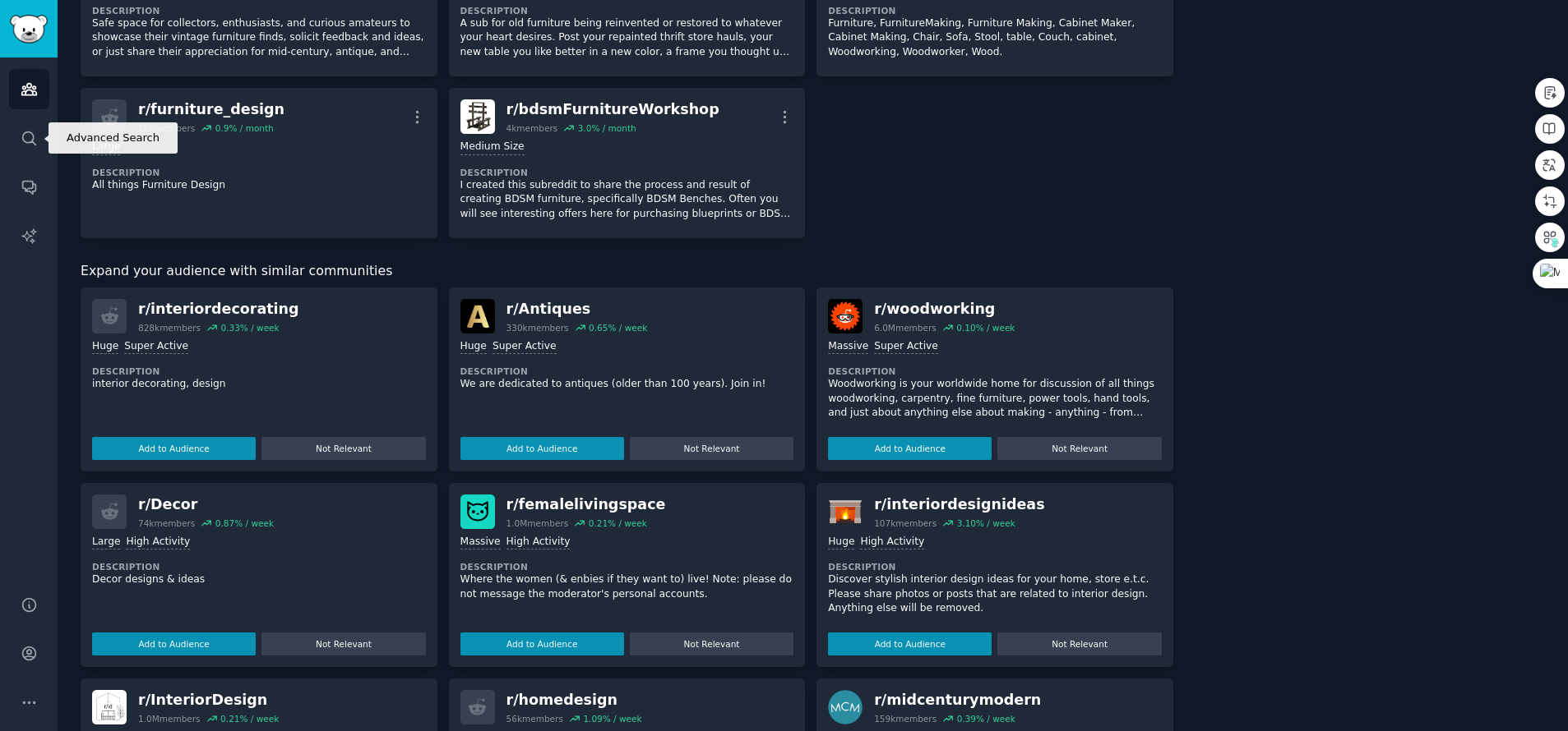
click at [27, 86] on icon "Sidebar" at bounding box center [28, 90] width 15 height 12
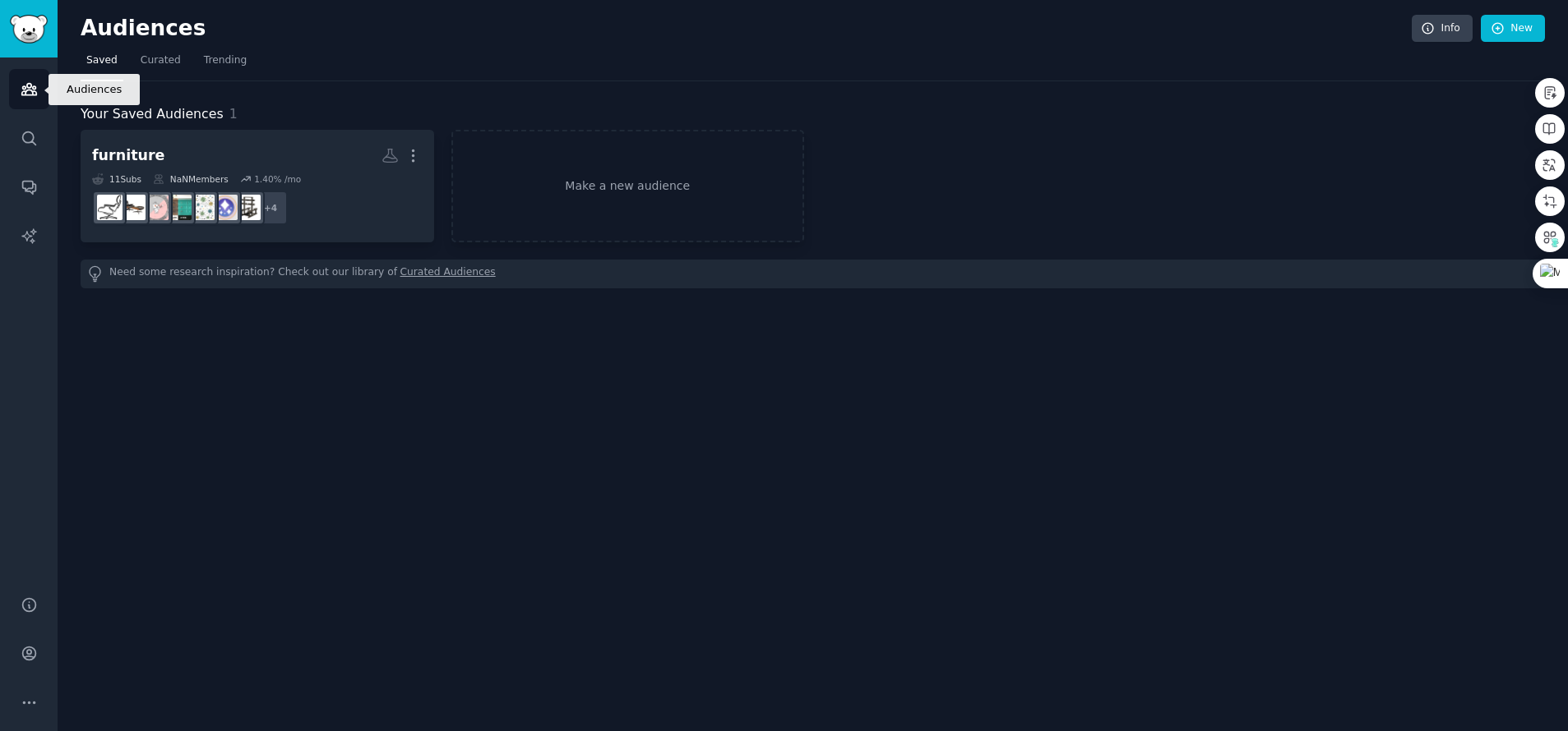
click at [27, 86] on icon "Sidebar" at bounding box center [28, 90] width 15 height 12
click at [172, 62] on span "Curated" at bounding box center [161, 60] width 40 height 15
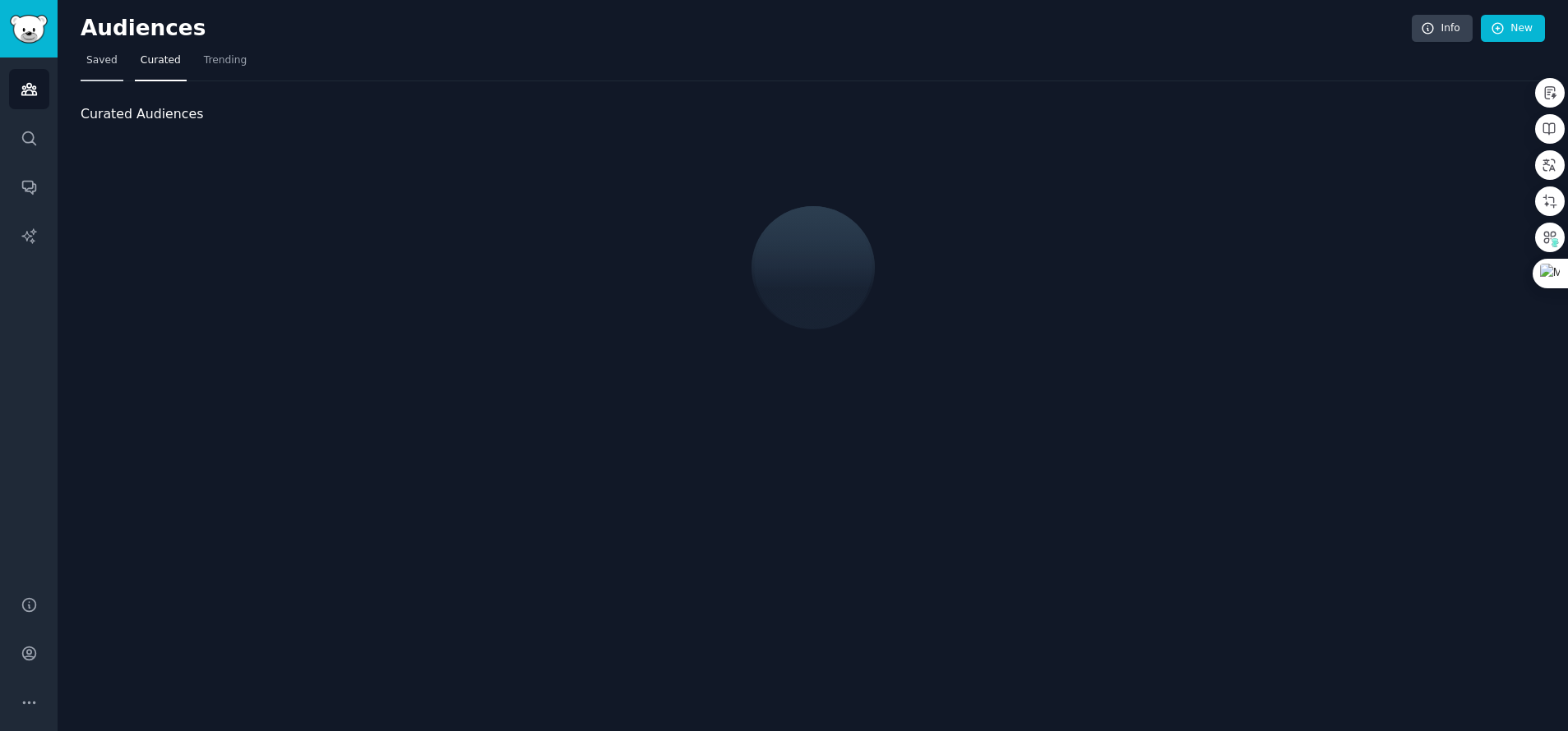
click at [114, 60] on span "Saved" at bounding box center [102, 60] width 31 height 15
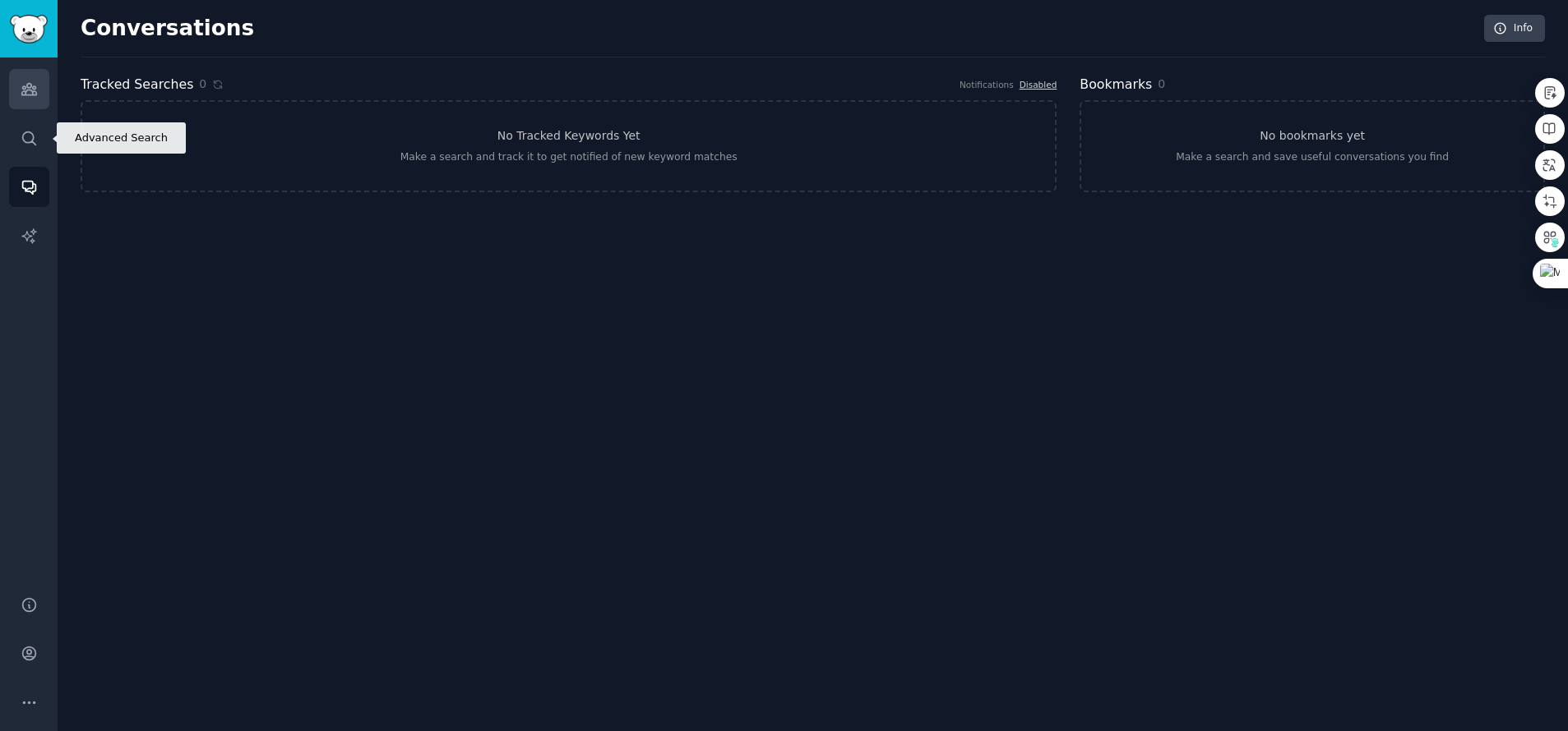
click at [28, 101] on link "Audiences" at bounding box center [29, 89] width 40 height 40
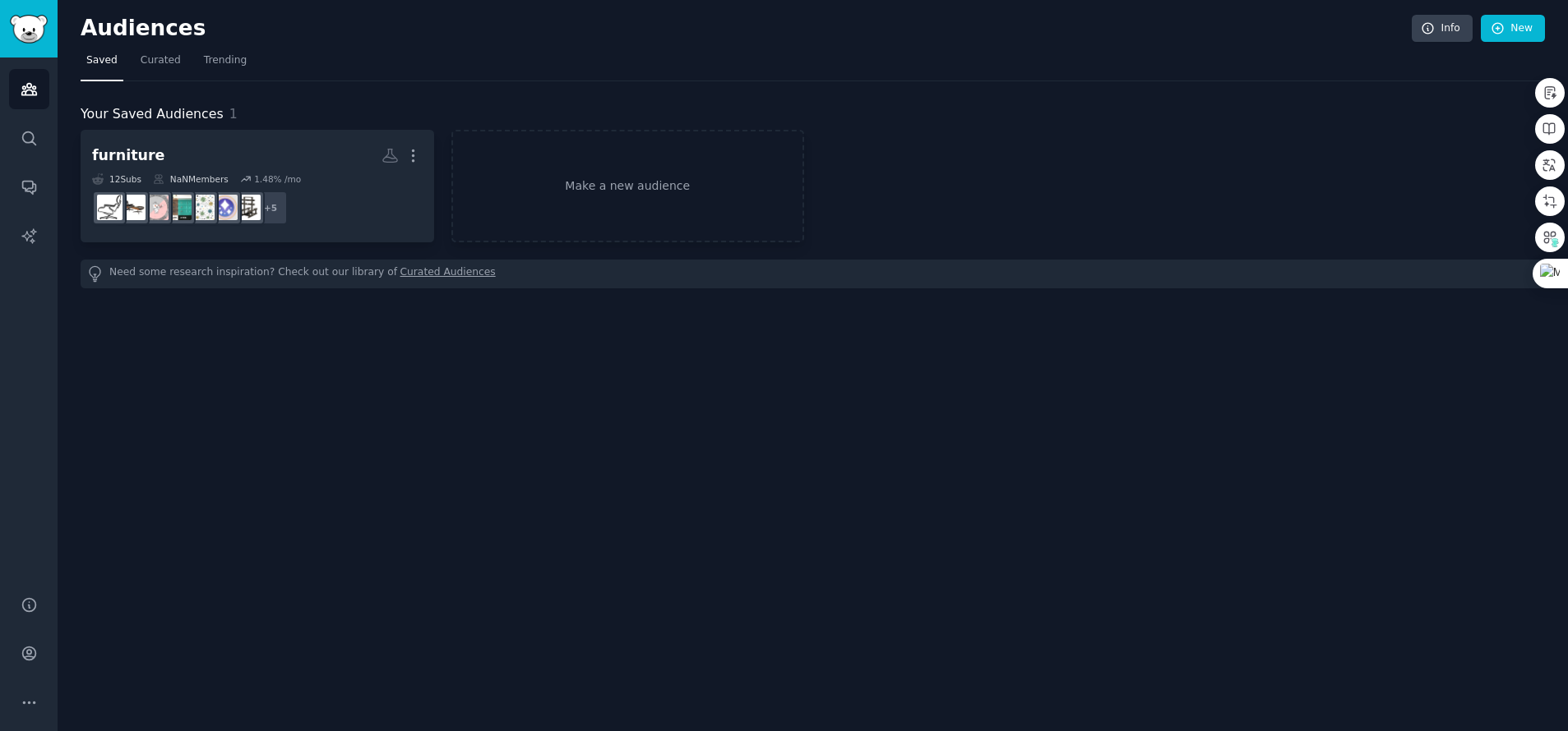
click at [467, 517] on div "Audiences Info New Saved Curated Trending Your Saved Audiences 1 furniture More…" at bounding box center [813, 365] width 1510 height 731
click at [650, 389] on div "Audiences Info New Saved Curated Trending Your Saved Audiences 1 furniture More…" at bounding box center [813, 365] width 1510 height 731
